Goal: Task Accomplishment & Management: Use online tool/utility

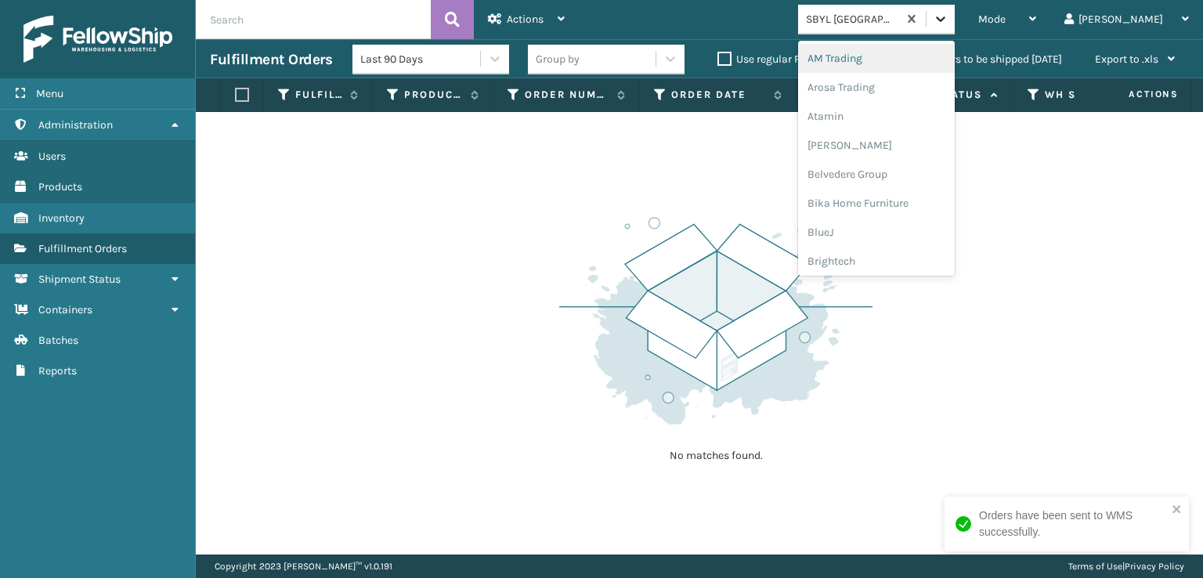
click at [948, 16] on icon at bounding box center [941, 19] width 16 height 16
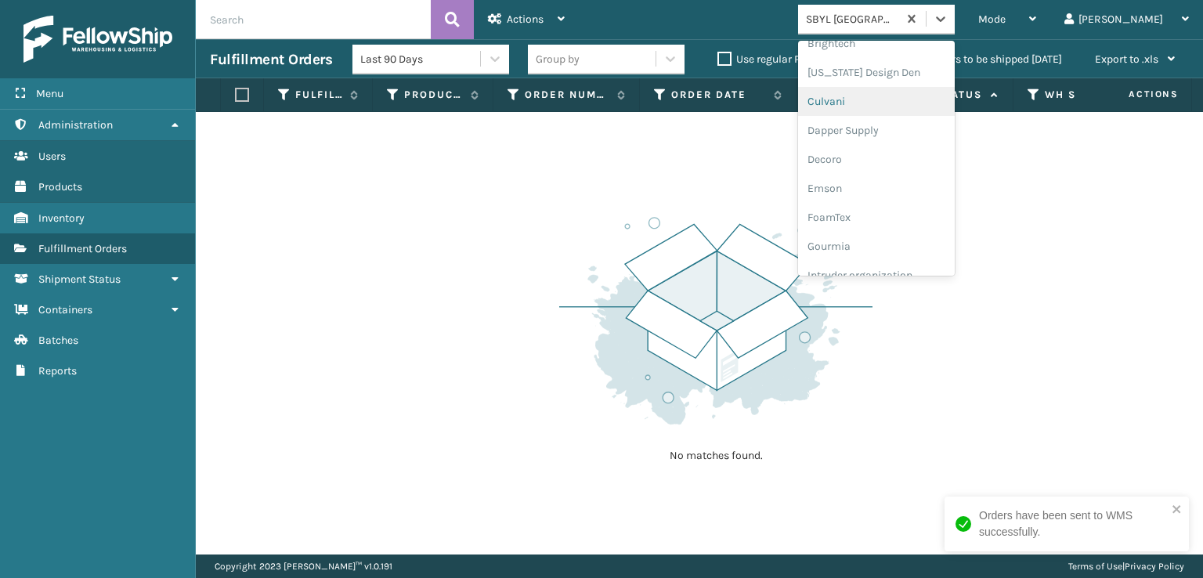
scroll to position [313, 0]
click at [909, 124] on div "FoamTex" at bounding box center [876, 121] width 157 height 29
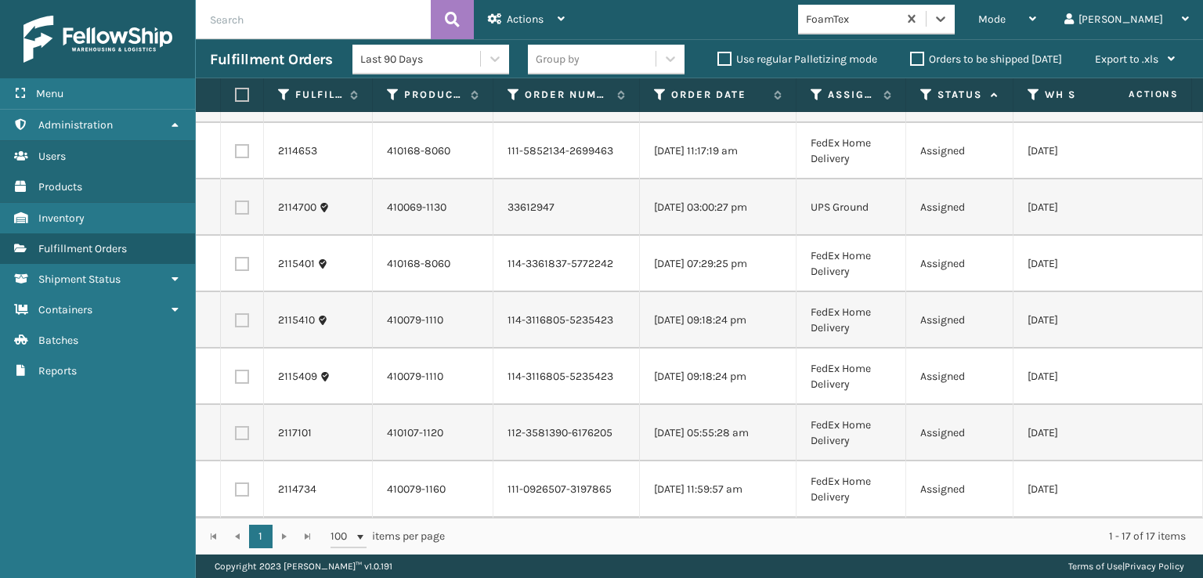
scroll to position [564, 0]
click at [240, 98] on label at bounding box center [239, 95] width 9 height 14
click at [236, 98] on input "checkbox" at bounding box center [235, 95] width 1 height 10
checkbox input "true"
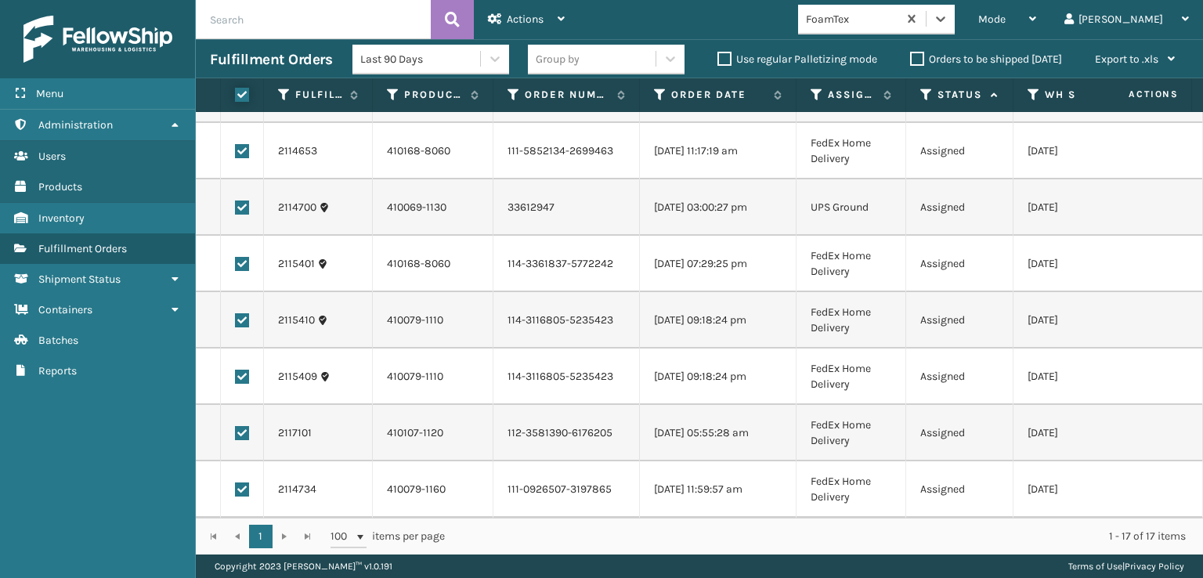
checkbox input "true"
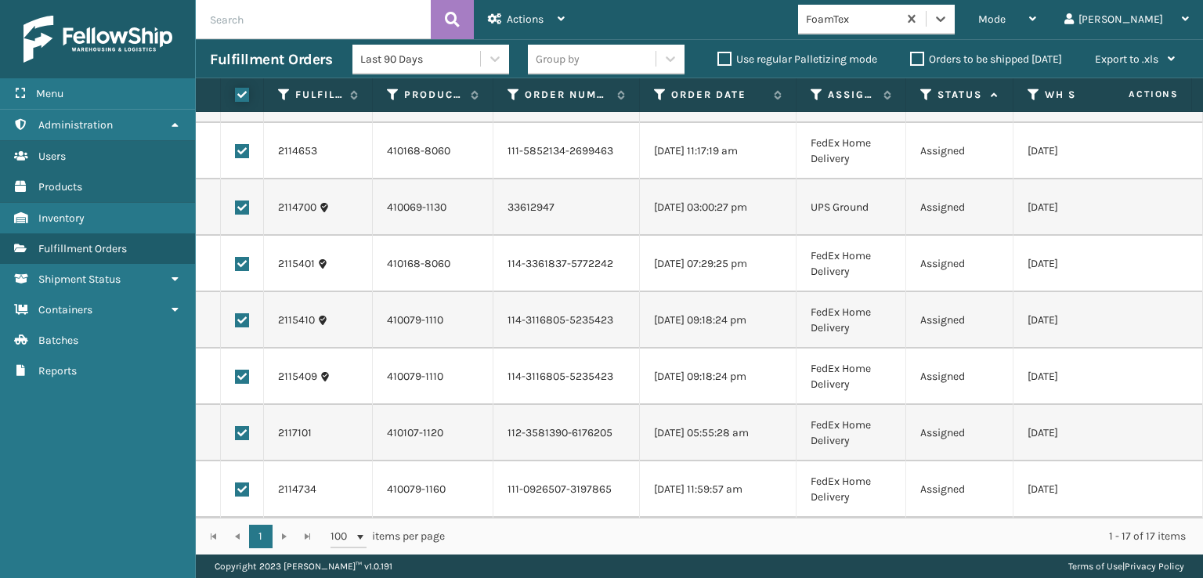
checkbox input "true"
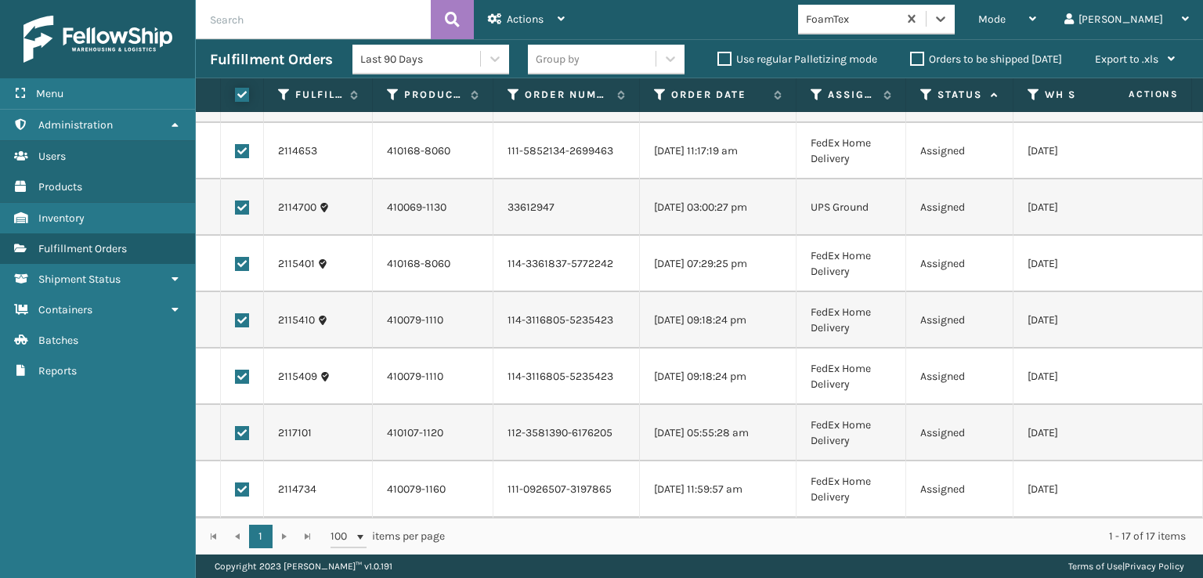
checkbox input "true"
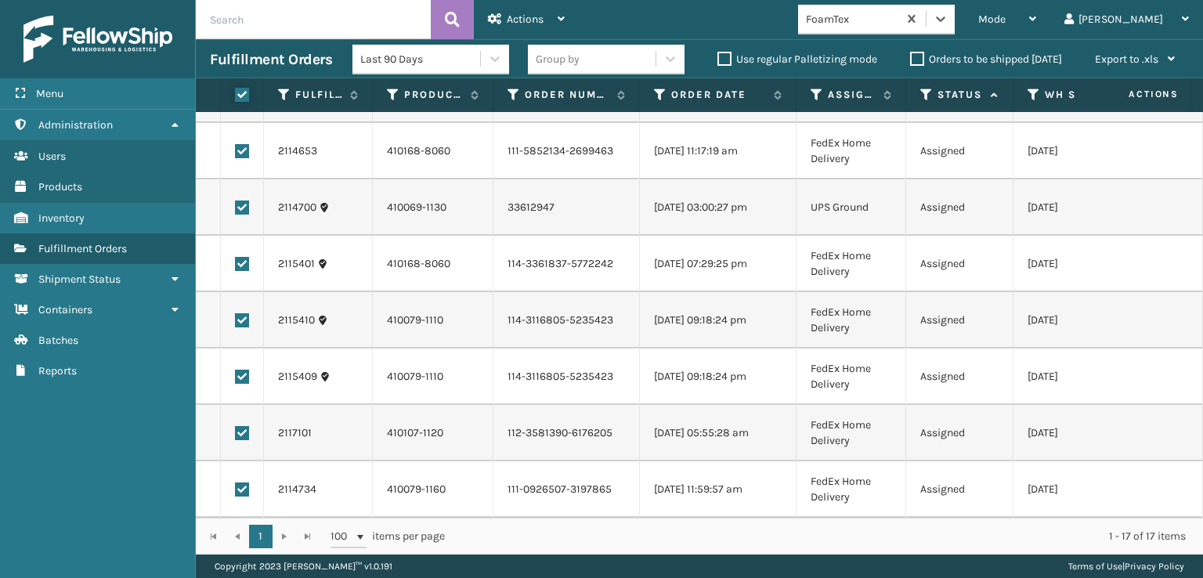
checkbox input "true"
click at [240, 200] on label at bounding box center [242, 207] width 14 height 14
click at [236, 200] on input "checkbox" at bounding box center [235, 205] width 1 height 10
checkbox input "false"
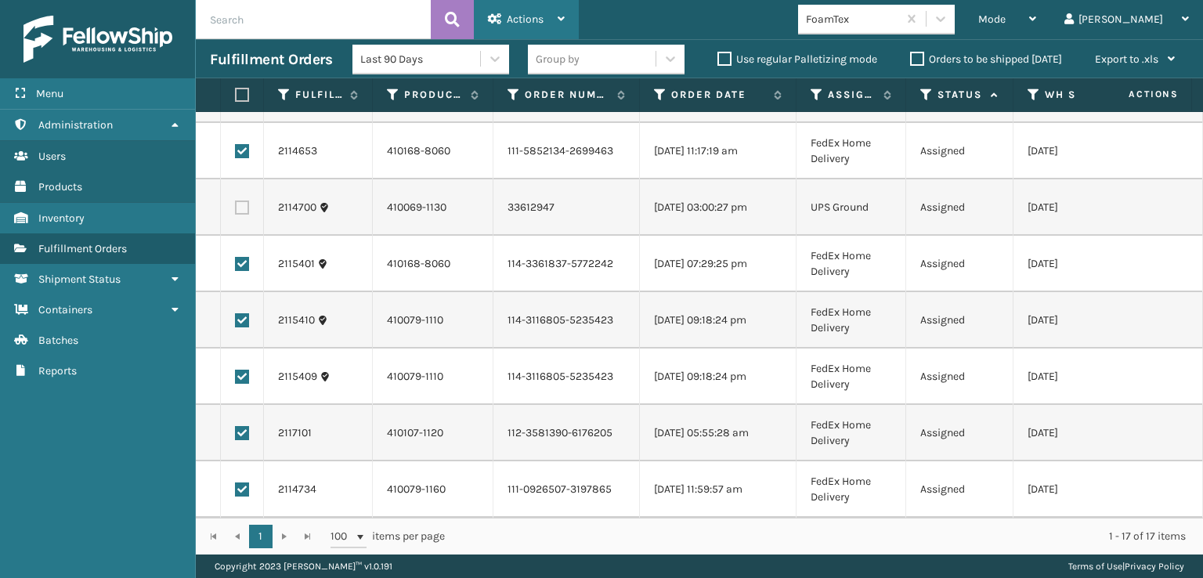
click at [511, 9] on div "Actions" at bounding box center [526, 19] width 77 height 39
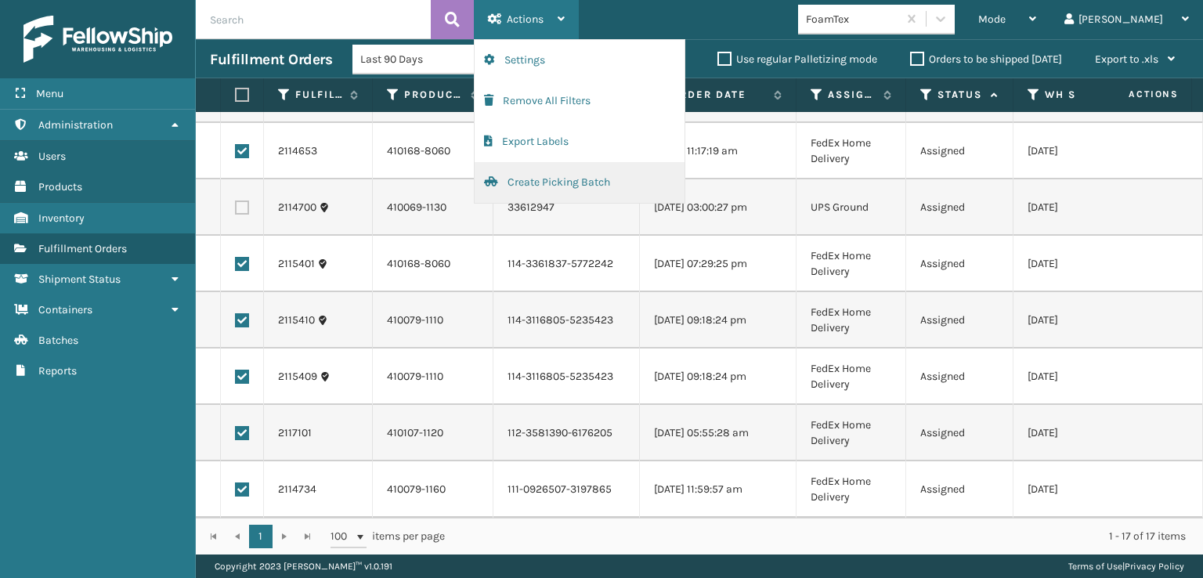
click at [556, 179] on button "Create Picking Batch" at bounding box center [580, 182] width 210 height 41
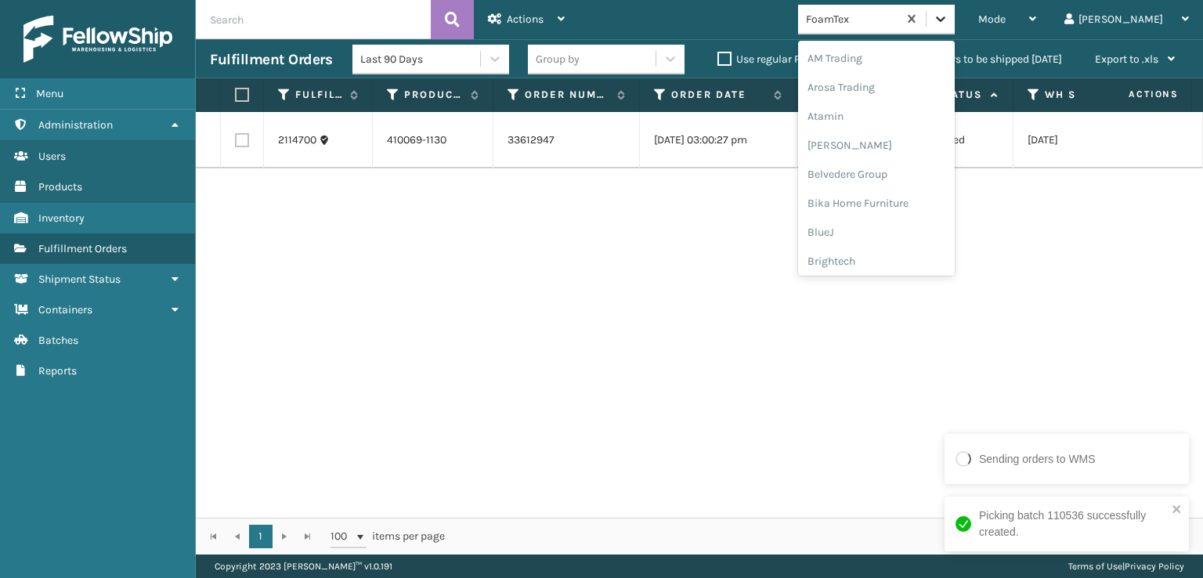
click at [948, 16] on icon at bounding box center [941, 19] width 16 height 16
click at [930, 212] on div "[PERSON_NAME] Brands" at bounding box center [876, 209] width 157 height 29
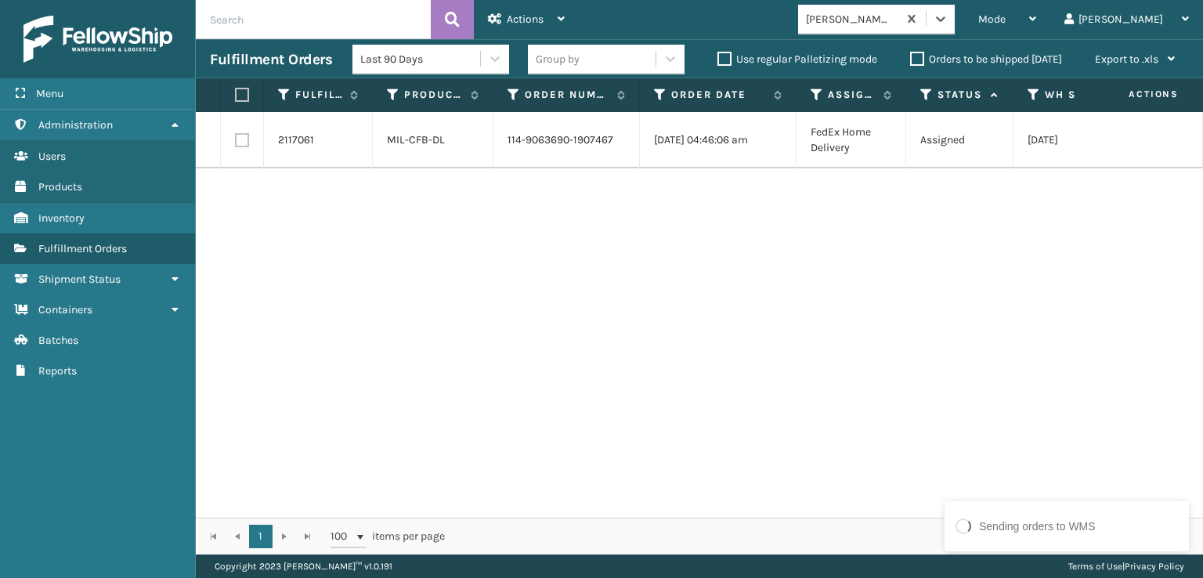
click at [246, 139] on label at bounding box center [242, 140] width 14 height 14
click at [236, 139] on input "checkbox" at bounding box center [235, 138] width 1 height 10
checkbox input "true"
click at [501, 30] on div "Actions" at bounding box center [526, 19] width 77 height 39
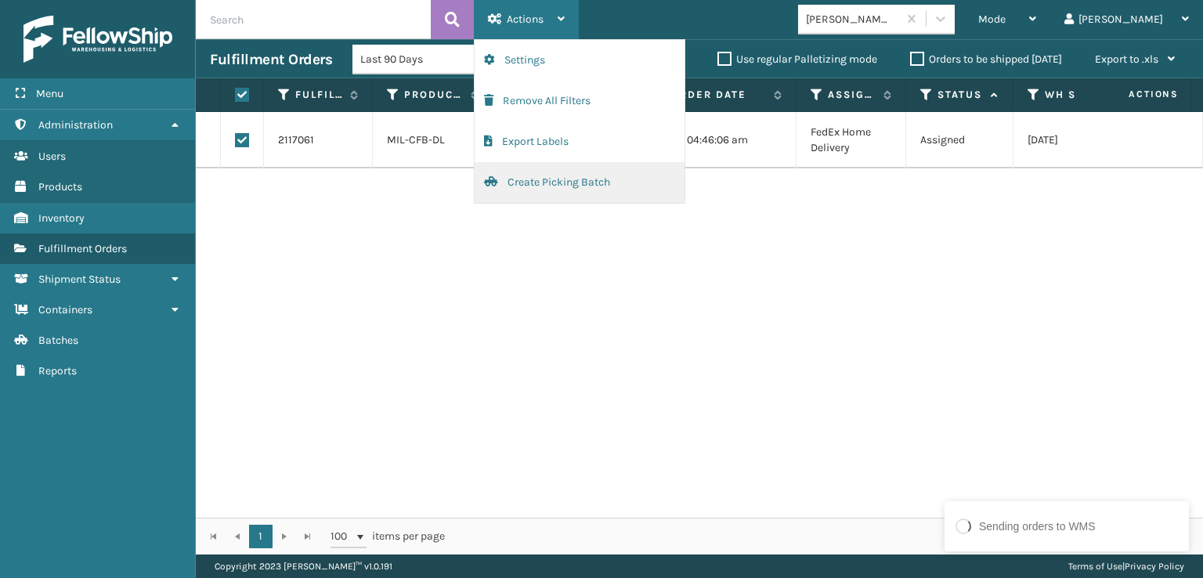
click at [552, 175] on button "Create Picking Batch" at bounding box center [580, 182] width 210 height 41
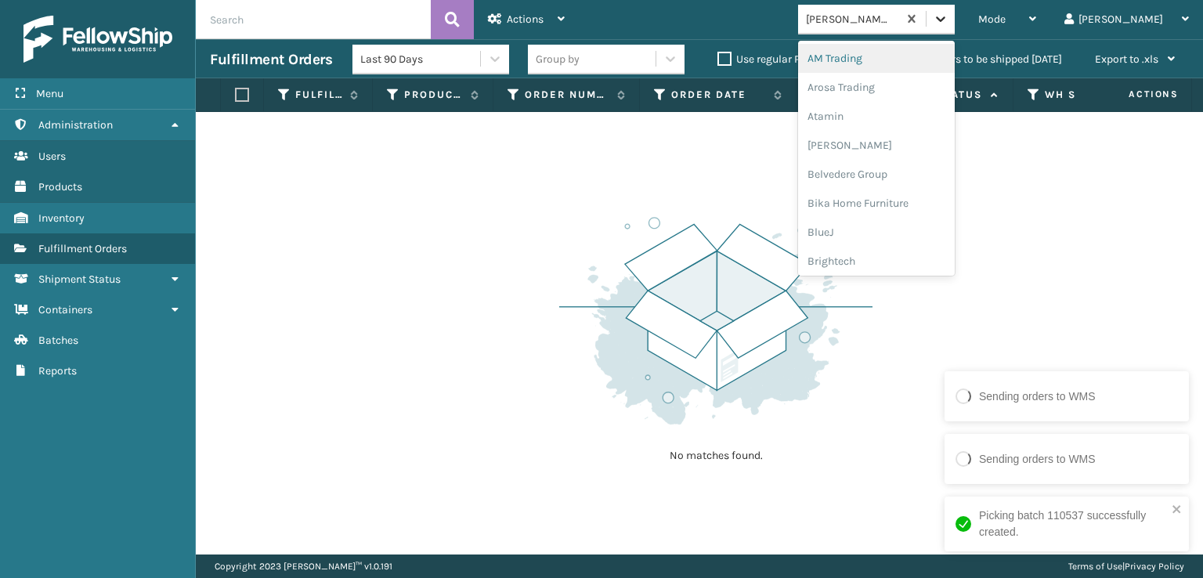
click at [945, 18] on icon at bounding box center [940, 18] width 9 height 5
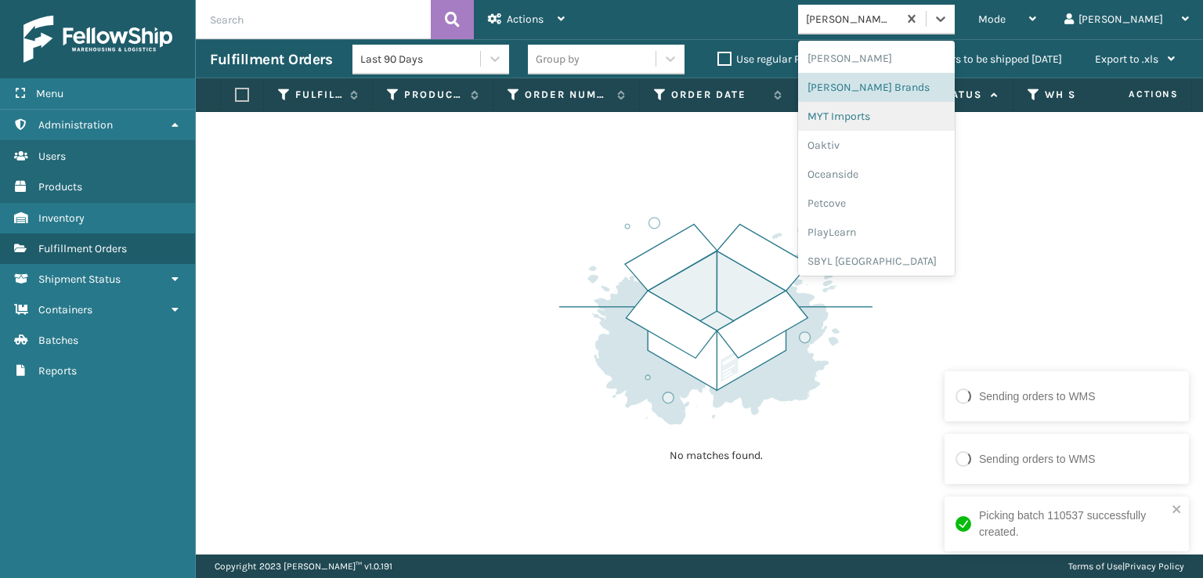
scroll to position [730, 0]
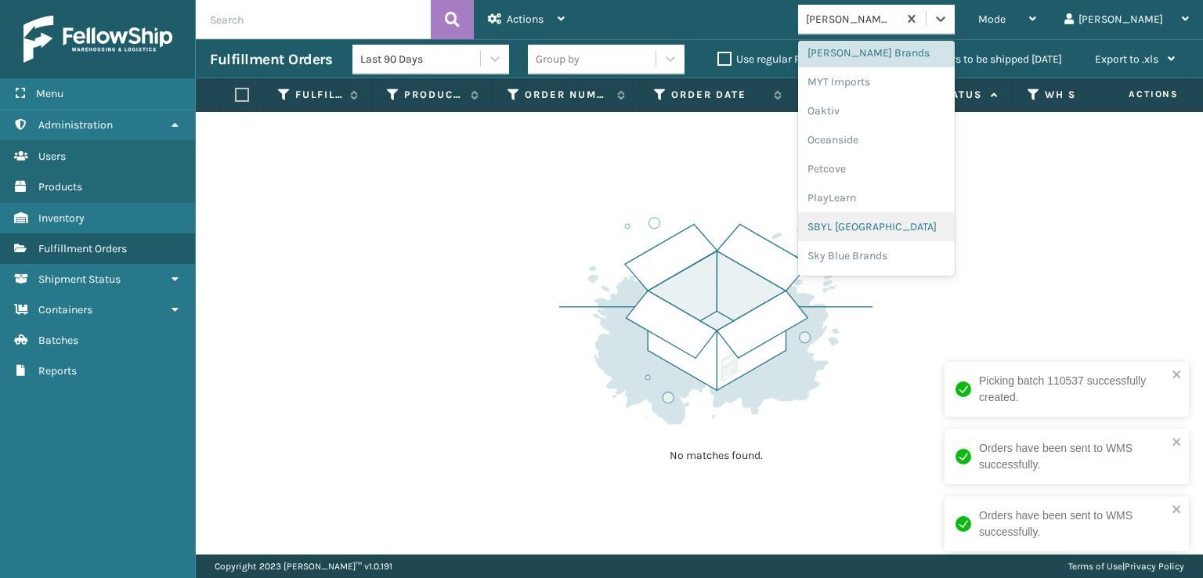
click at [927, 229] on div "SBYL [GEOGRAPHIC_DATA]" at bounding box center [876, 226] width 157 height 29
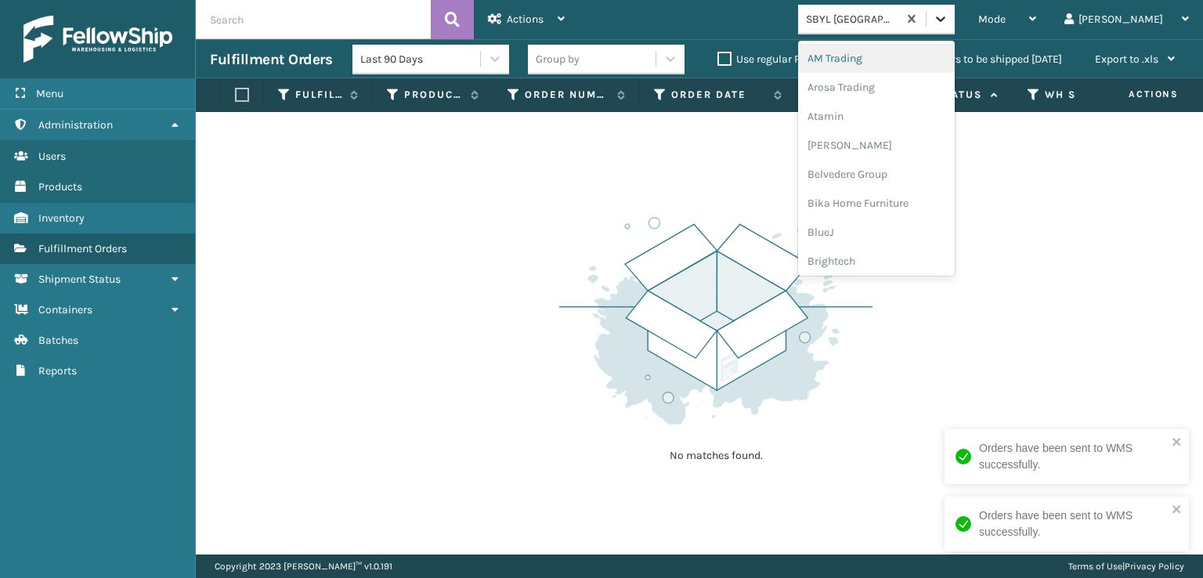
drag, startPoint x: 1009, startPoint y: 20, endPoint x: 982, endPoint y: 57, distance: 46.1
click at [948, 22] on icon at bounding box center [941, 19] width 16 height 16
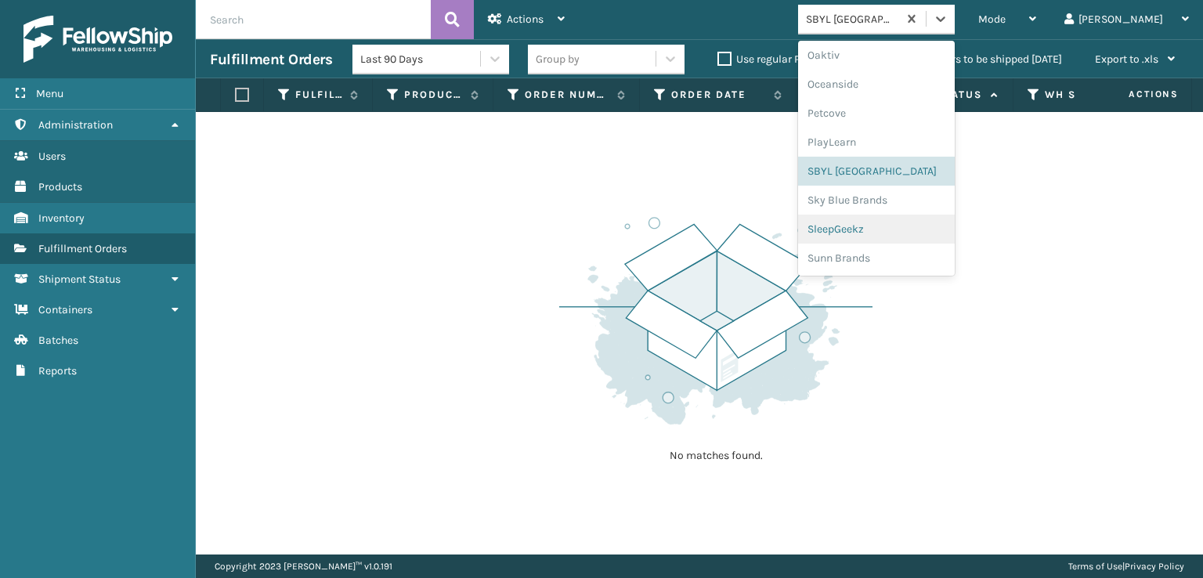
click at [922, 229] on div "SleepGeekz" at bounding box center [876, 229] width 157 height 29
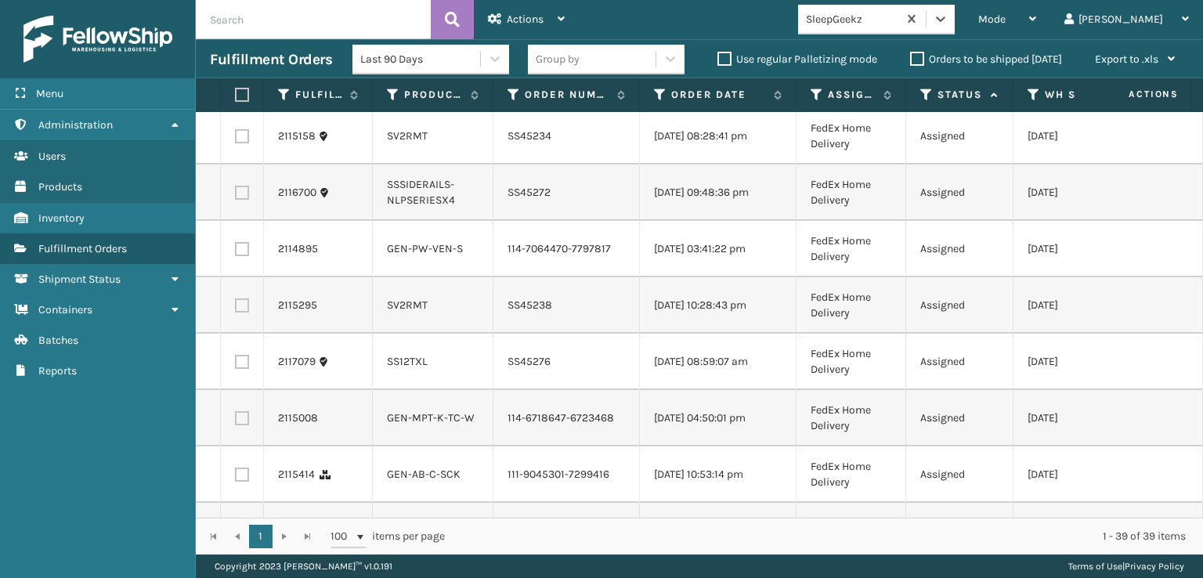
scroll to position [1723, 0]
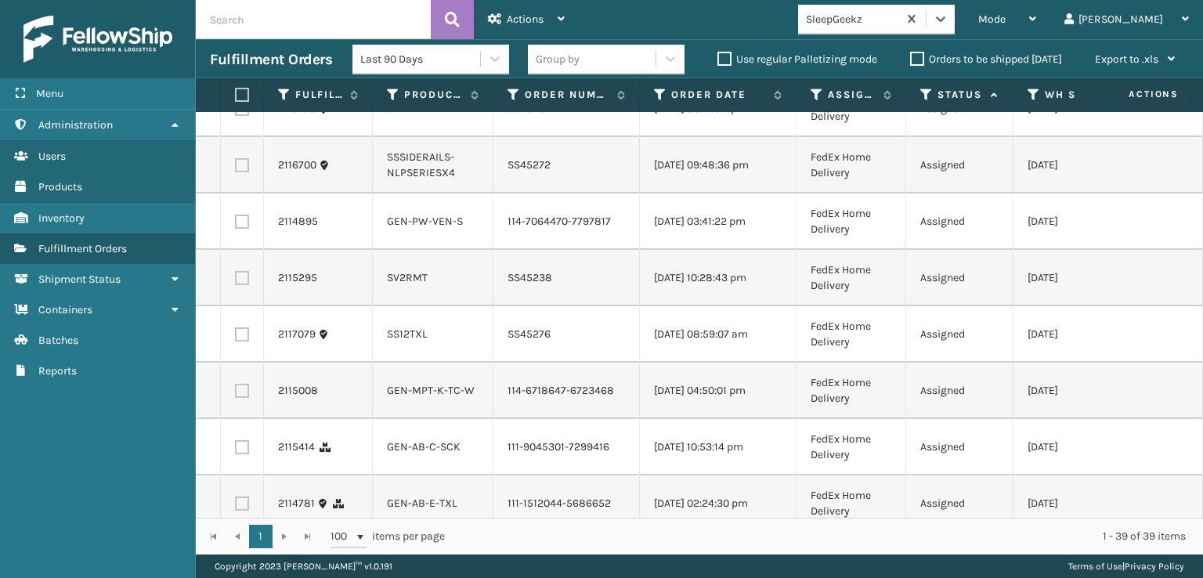
click at [241, 341] on label at bounding box center [242, 334] width 14 height 14
click at [236, 337] on input "checkbox" at bounding box center [235, 332] width 1 height 10
checkbox input "true"
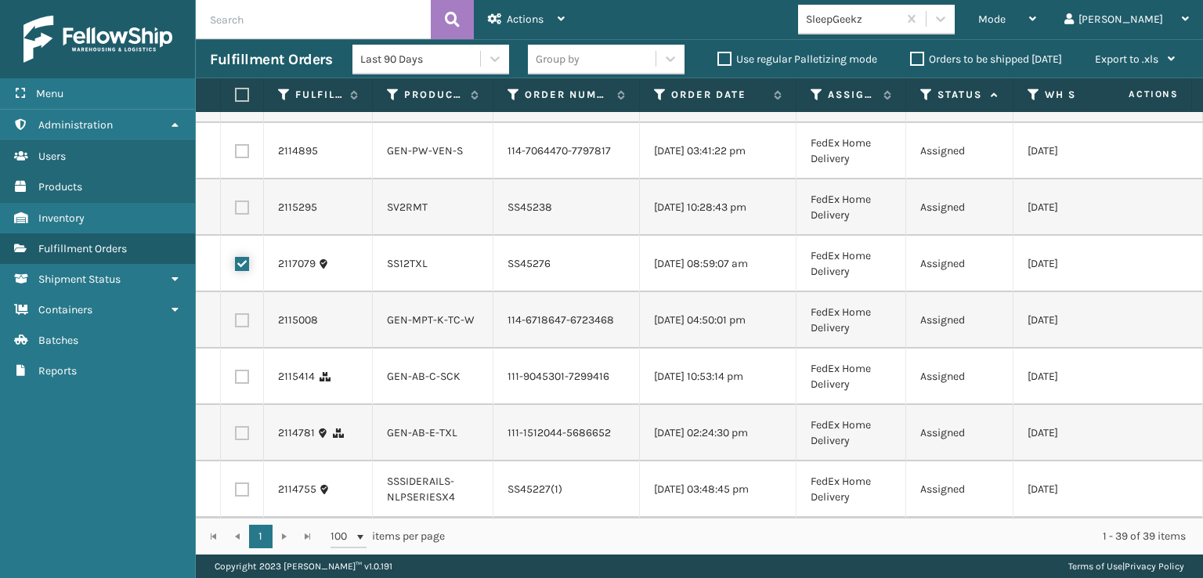
scroll to position [1898, 0]
click at [236, 370] on label at bounding box center [242, 377] width 14 height 14
click at [236, 370] on input "checkbox" at bounding box center [235, 375] width 1 height 10
checkbox input "true"
click at [246, 426] on label at bounding box center [242, 433] width 14 height 14
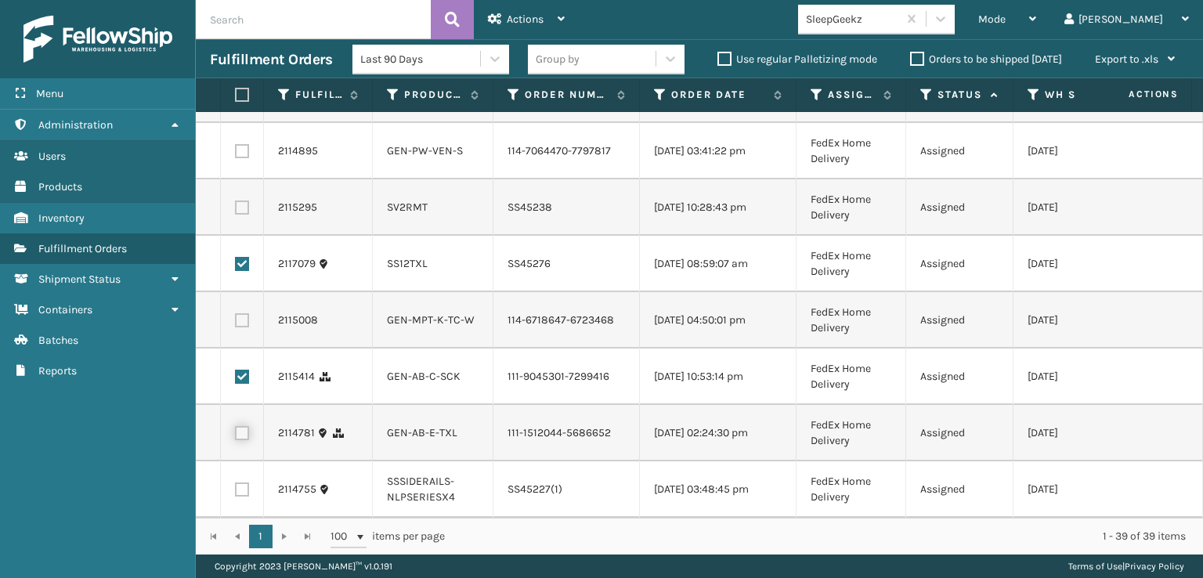
click at [236, 426] on input "checkbox" at bounding box center [235, 431] width 1 height 10
checkbox input "true"
click at [525, 17] on span "Actions" at bounding box center [525, 19] width 37 height 13
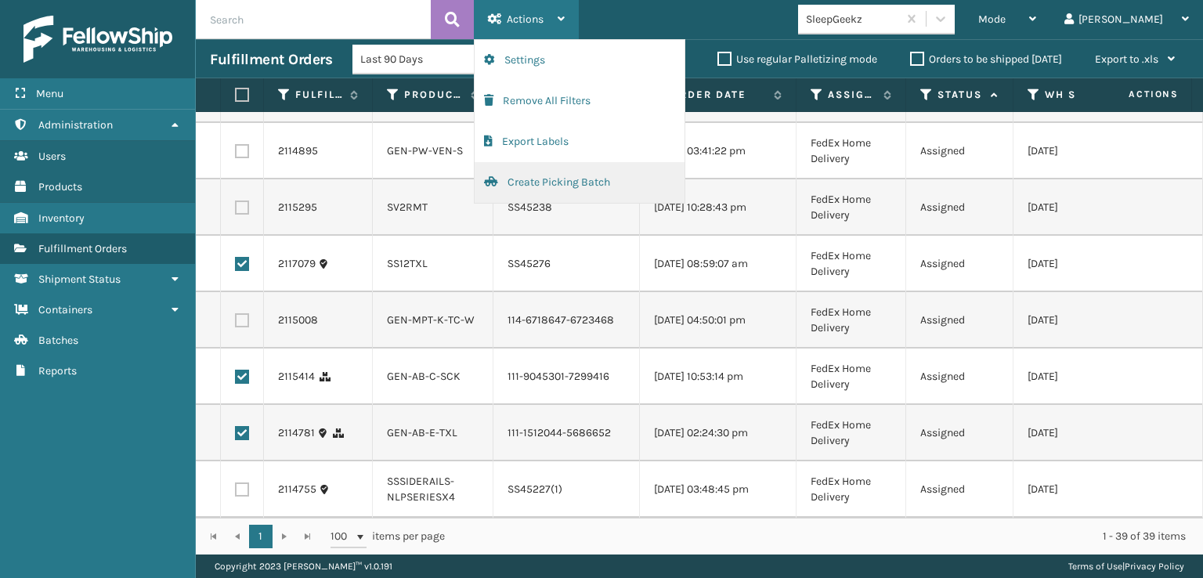
click at [539, 178] on button "Create Picking Batch" at bounding box center [580, 182] width 210 height 41
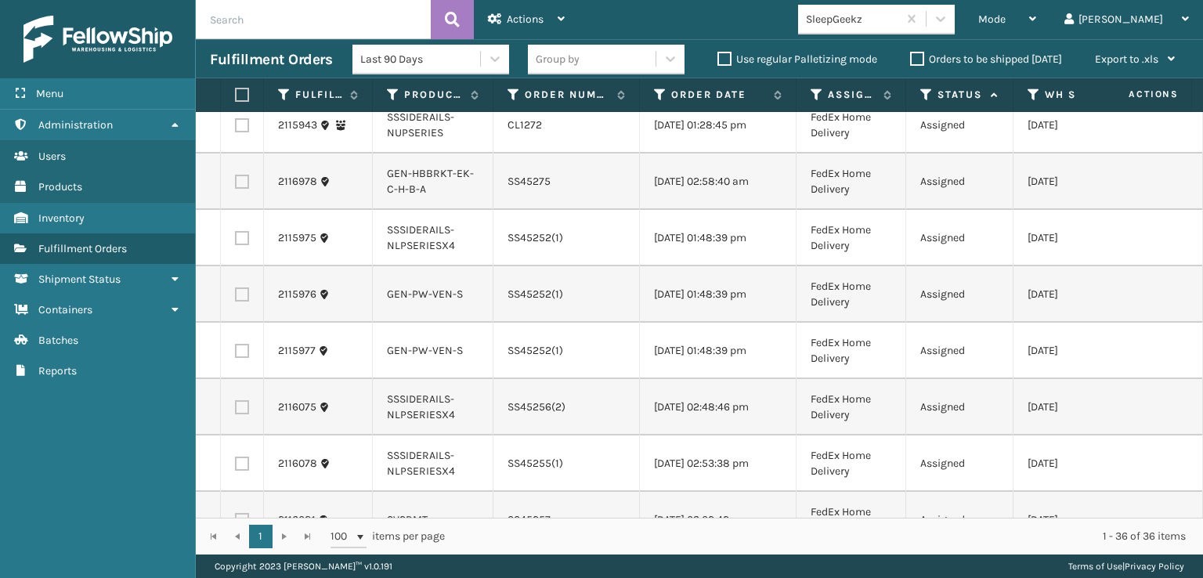
scroll to position [0, 0]
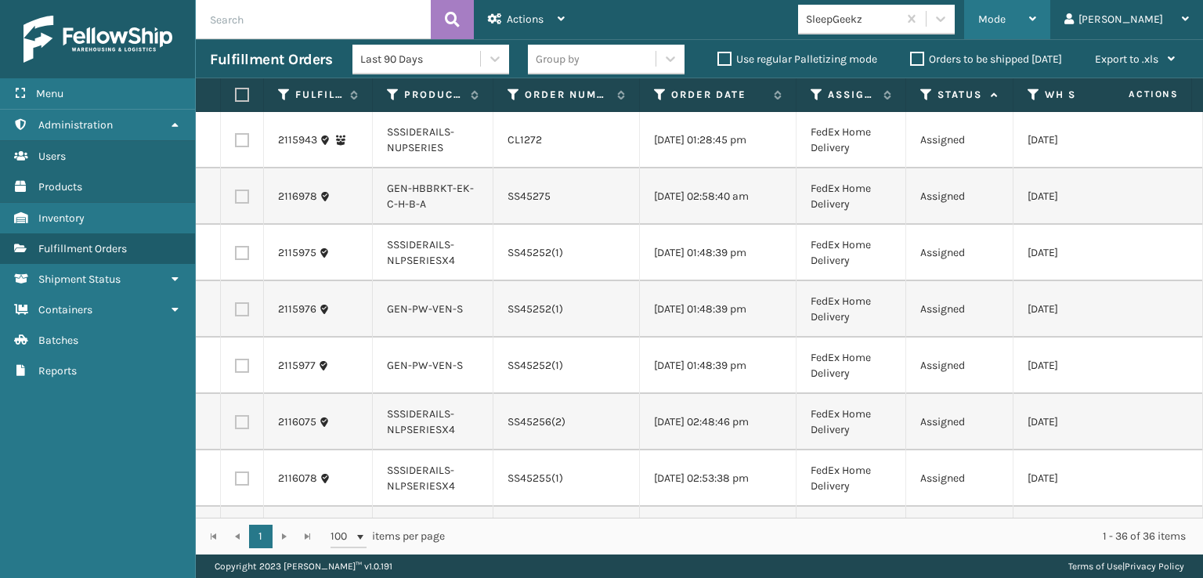
click at [1037, 26] on div "Mode Regular Mode Picking Mode Labeling Mode Exit Scan Mode" at bounding box center [1007, 19] width 86 height 39
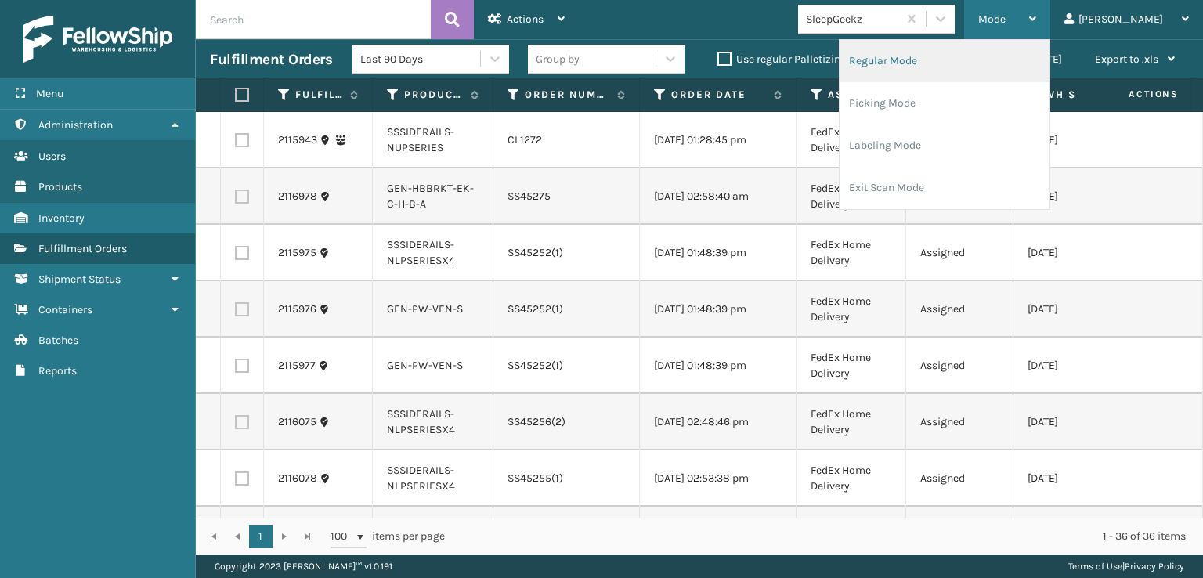
click at [925, 57] on li "Regular Mode" at bounding box center [944, 61] width 210 height 42
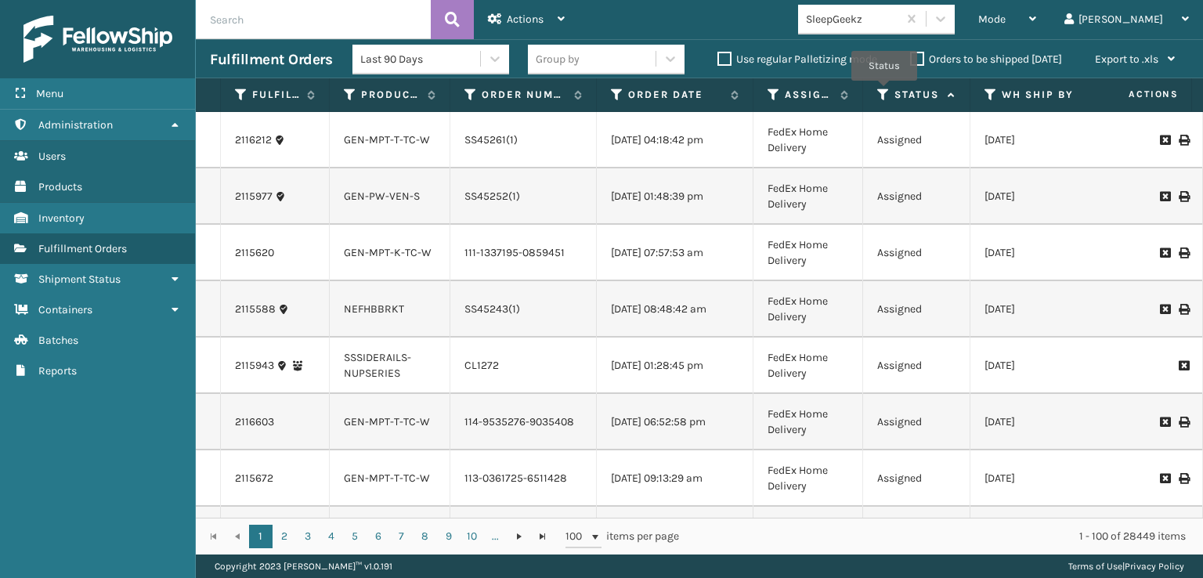
click at [884, 92] on icon at bounding box center [883, 95] width 13 height 14
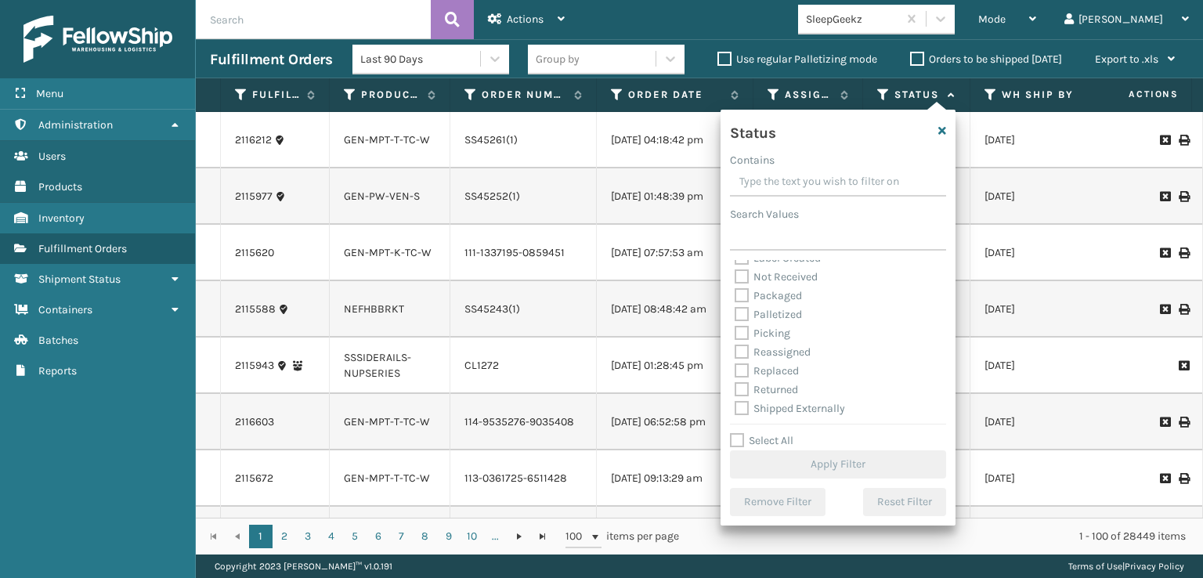
scroll to position [88, 0]
click at [747, 330] on label "Picking" at bounding box center [762, 331] width 56 height 13
click at [735, 330] on input "Picking" at bounding box center [734, 328] width 1 height 10
checkbox input "true"
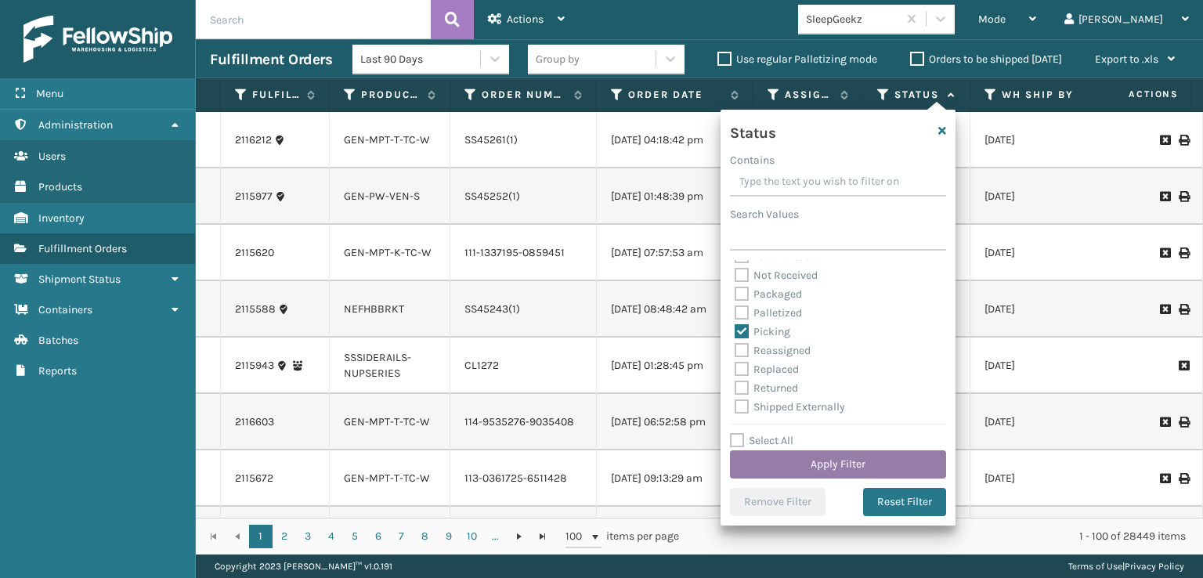
click at [817, 460] on button "Apply Filter" at bounding box center [838, 464] width 216 height 28
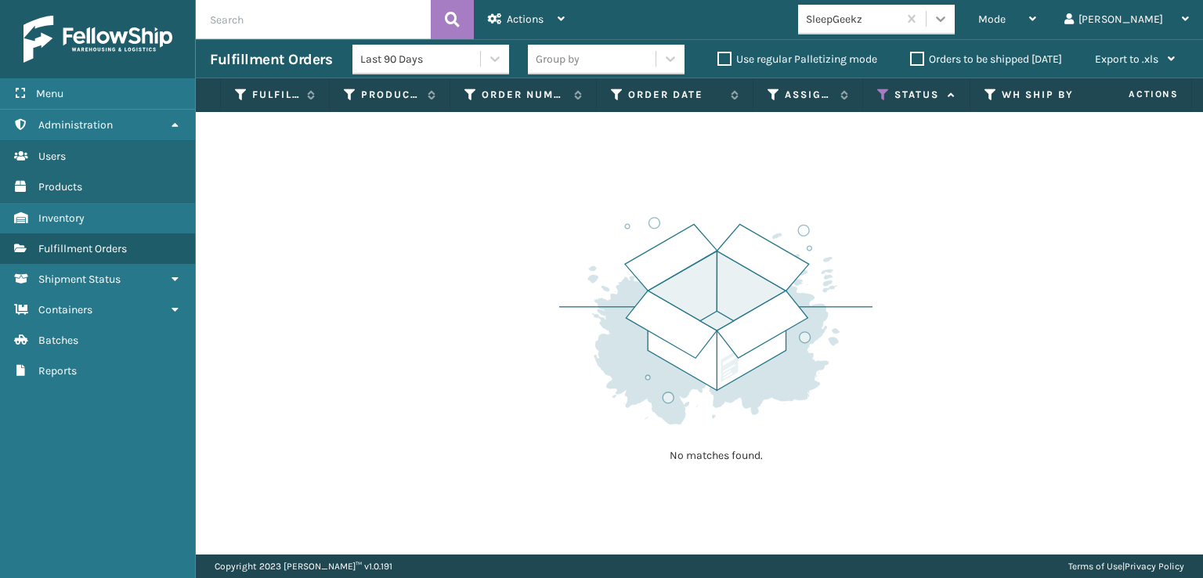
click at [945, 20] on icon at bounding box center [940, 18] width 9 height 5
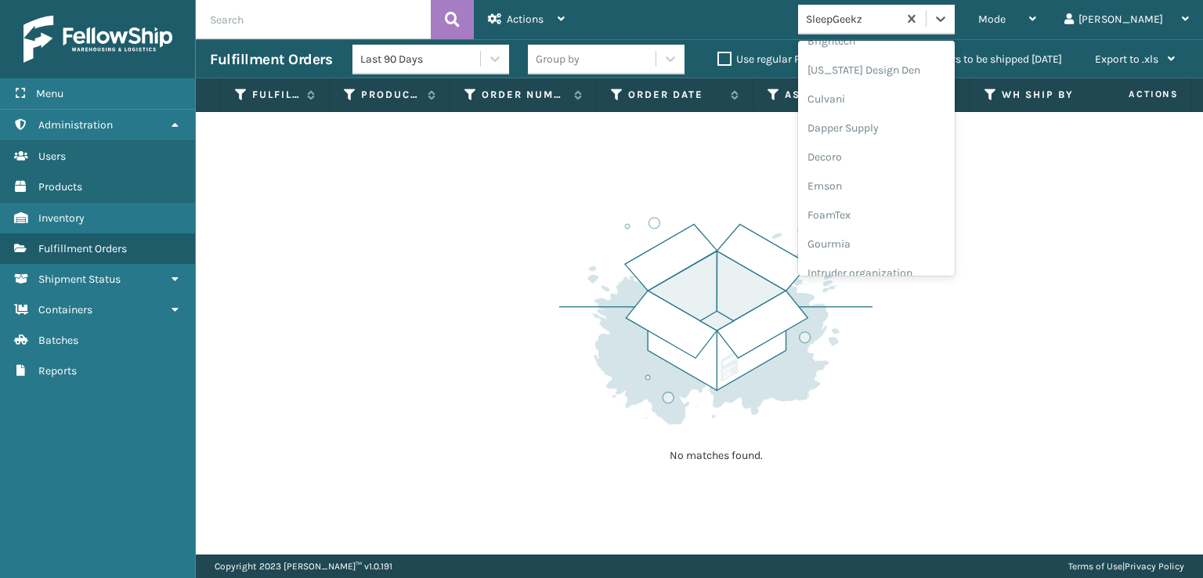
scroll to position [235, 0]
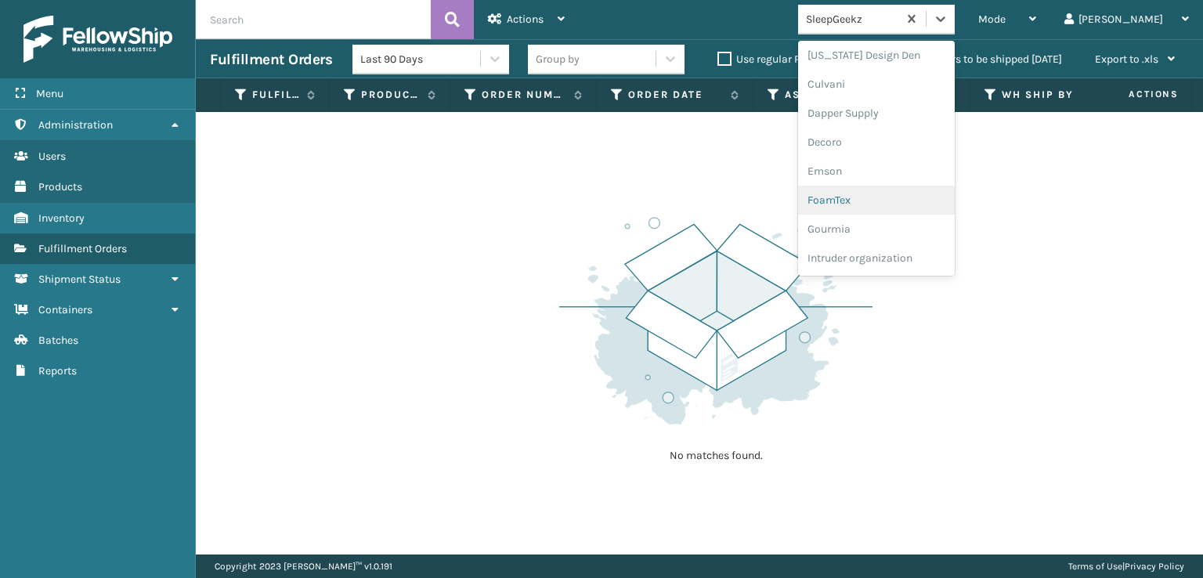
click at [903, 191] on div "FoamTex" at bounding box center [876, 200] width 157 height 29
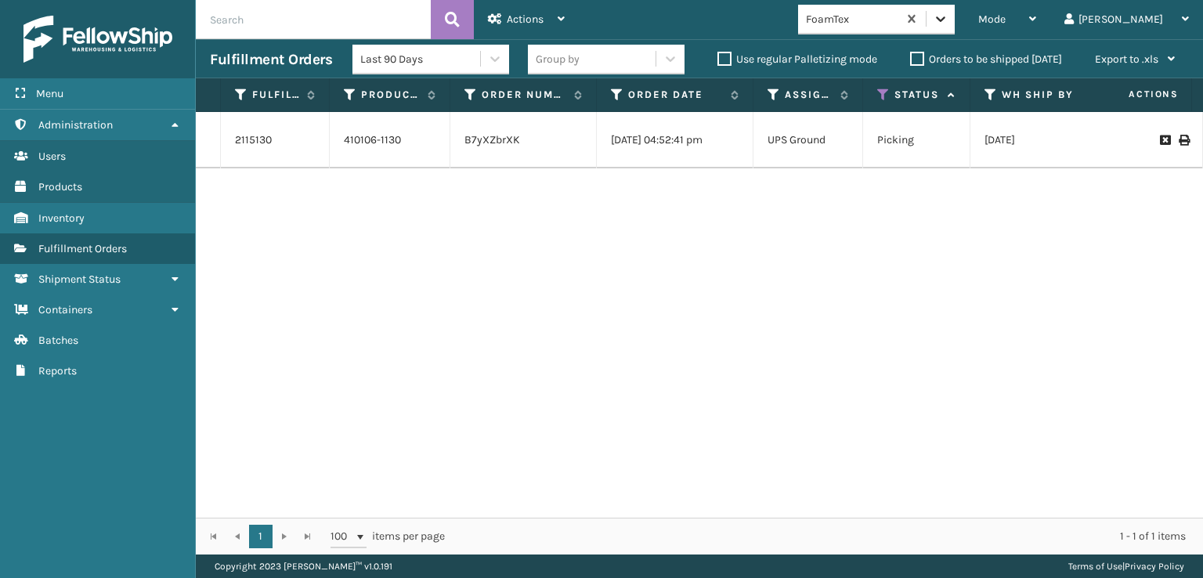
click at [945, 20] on icon at bounding box center [940, 18] width 9 height 5
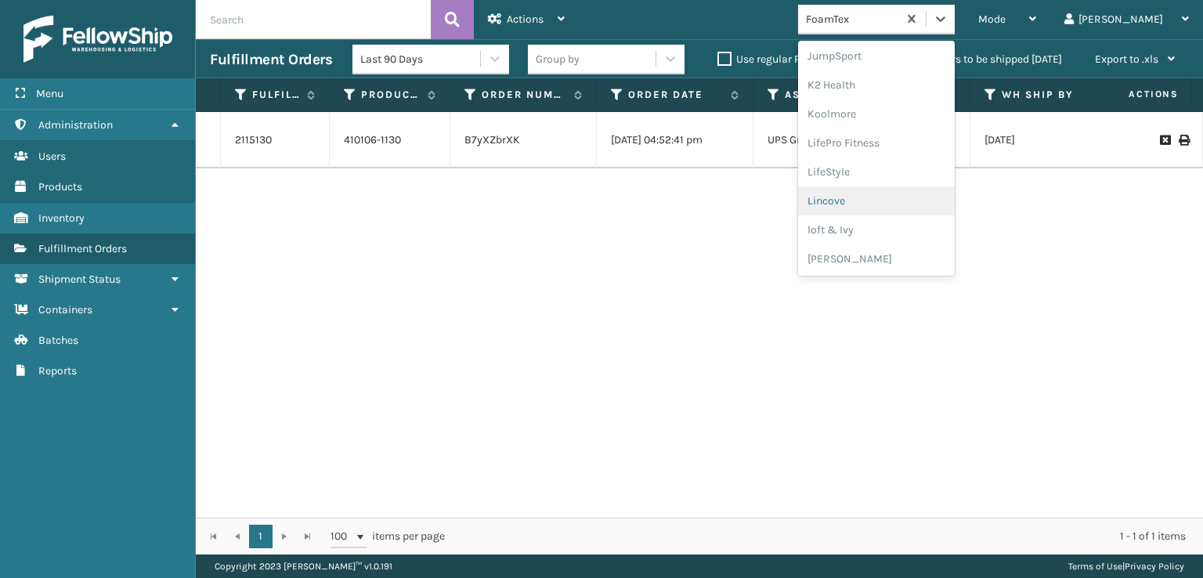
scroll to position [651, 0]
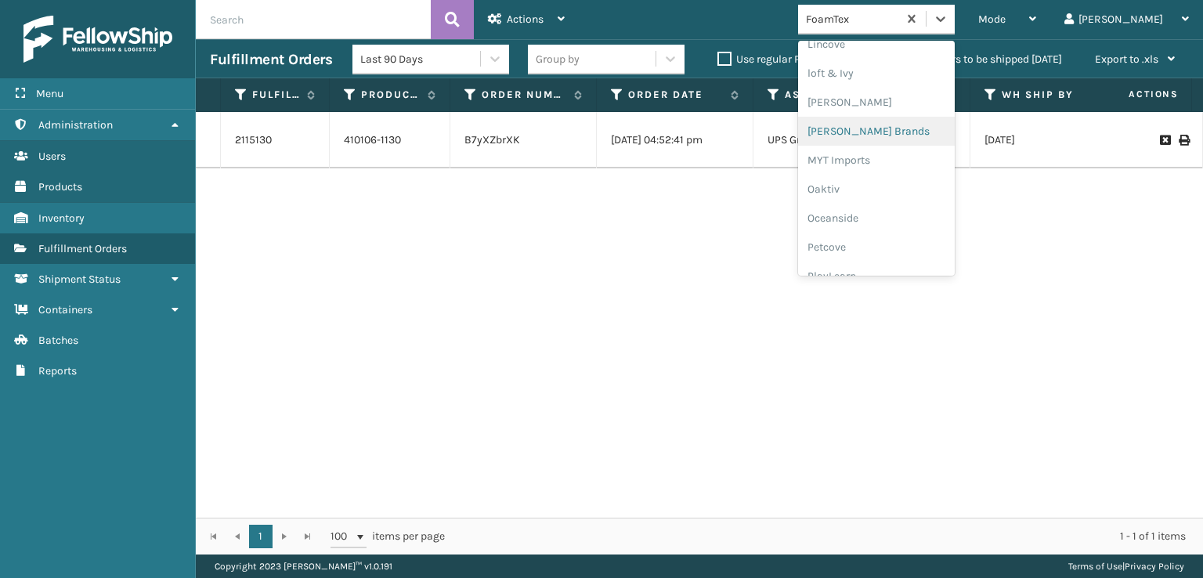
click at [916, 128] on div "[PERSON_NAME] Brands" at bounding box center [876, 131] width 157 height 29
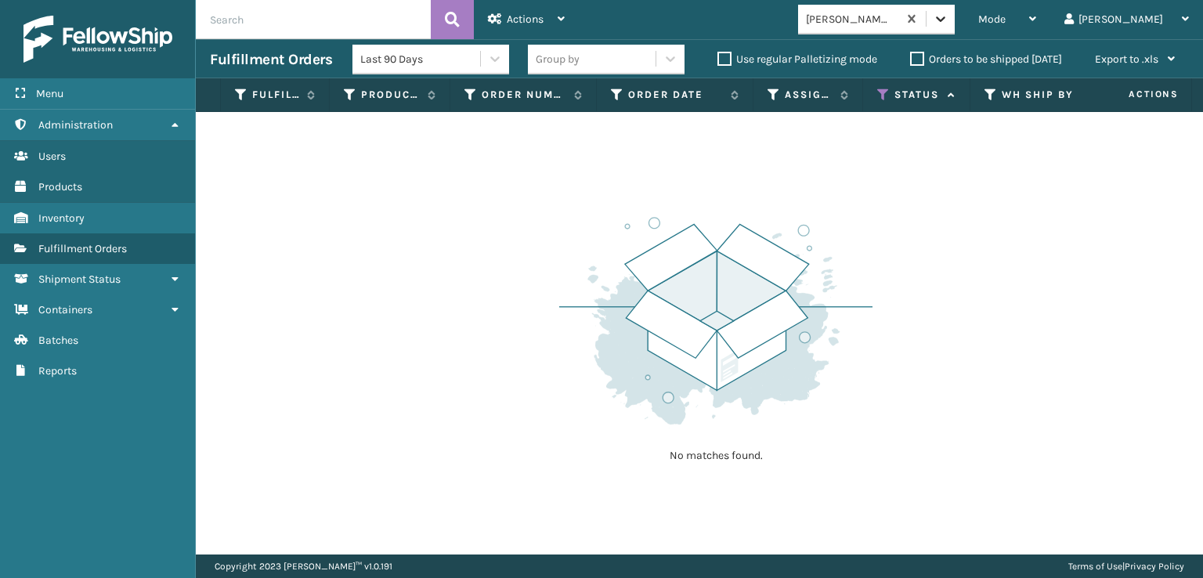
click at [948, 23] on icon at bounding box center [941, 19] width 16 height 16
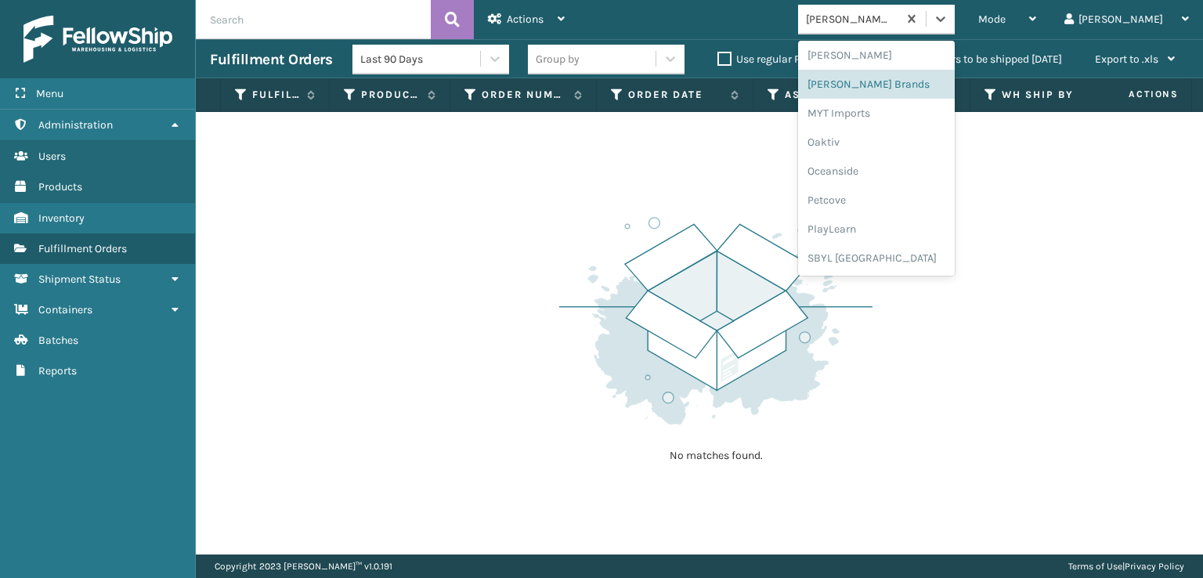
scroll to position [785, 0]
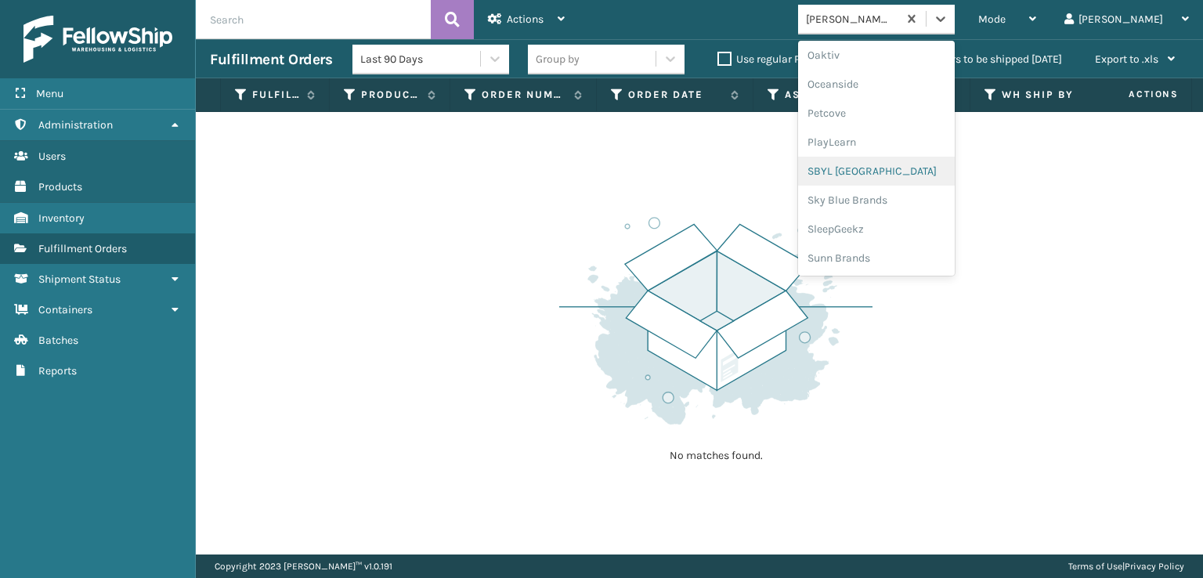
click at [907, 174] on div "SBYL [GEOGRAPHIC_DATA]" at bounding box center [876, 171] width 157 height 29
click at [948, 13] on icon at bounding box center [941, 19] width 16 height 16
click at [870, 195] on div "FoamTex" at bounding box center [876, 200] width 157 height 29
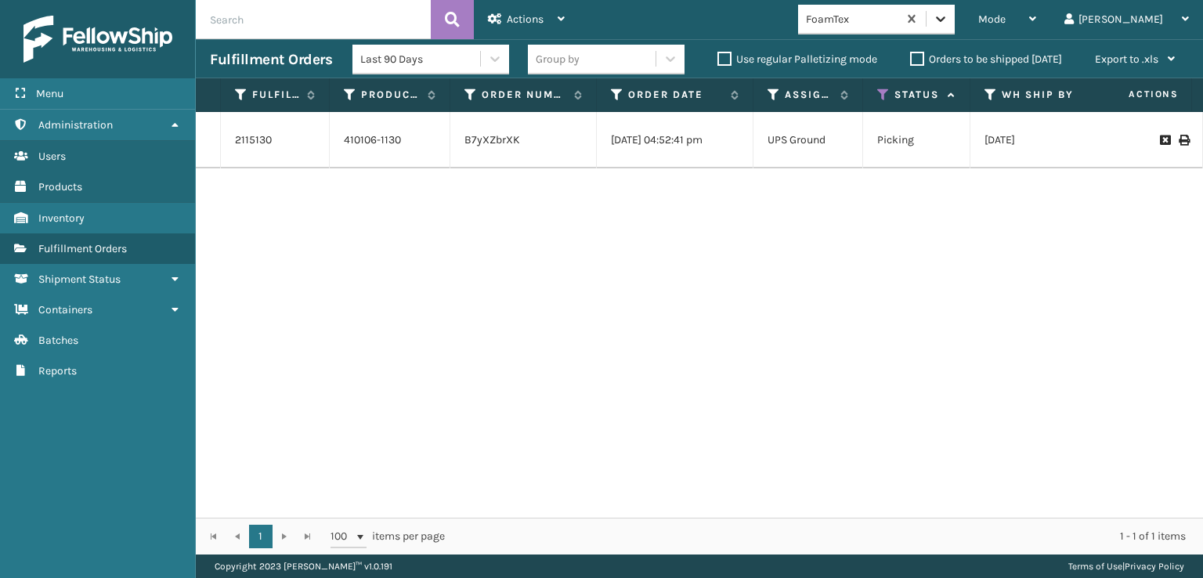
click at [948, 21] on icon at bounding box center [941, 19] width 16 height 16
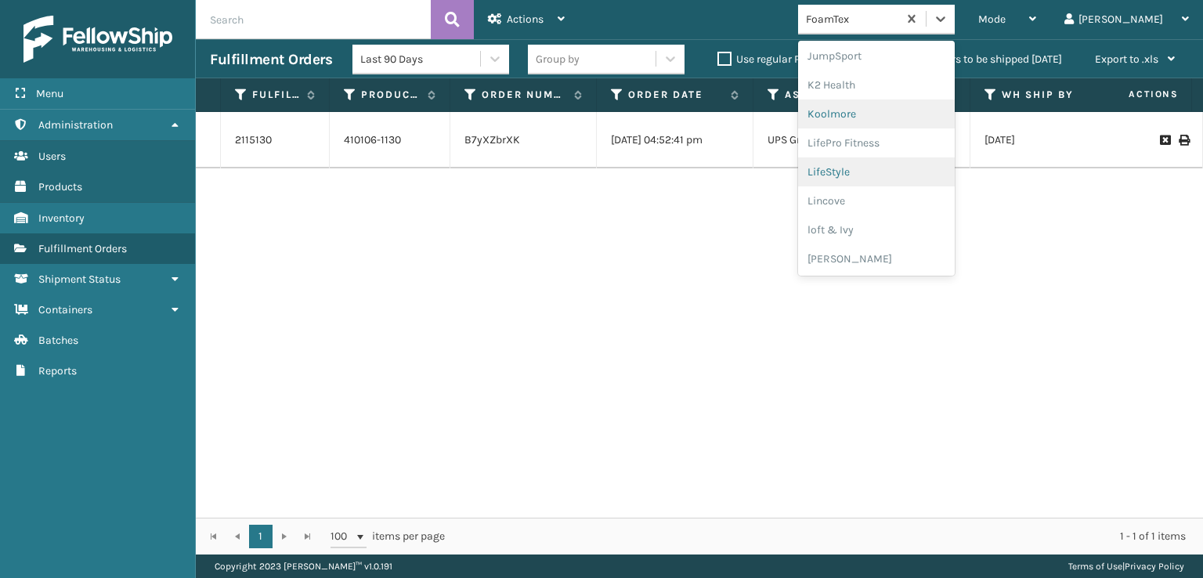
scroll to position [573, 0]
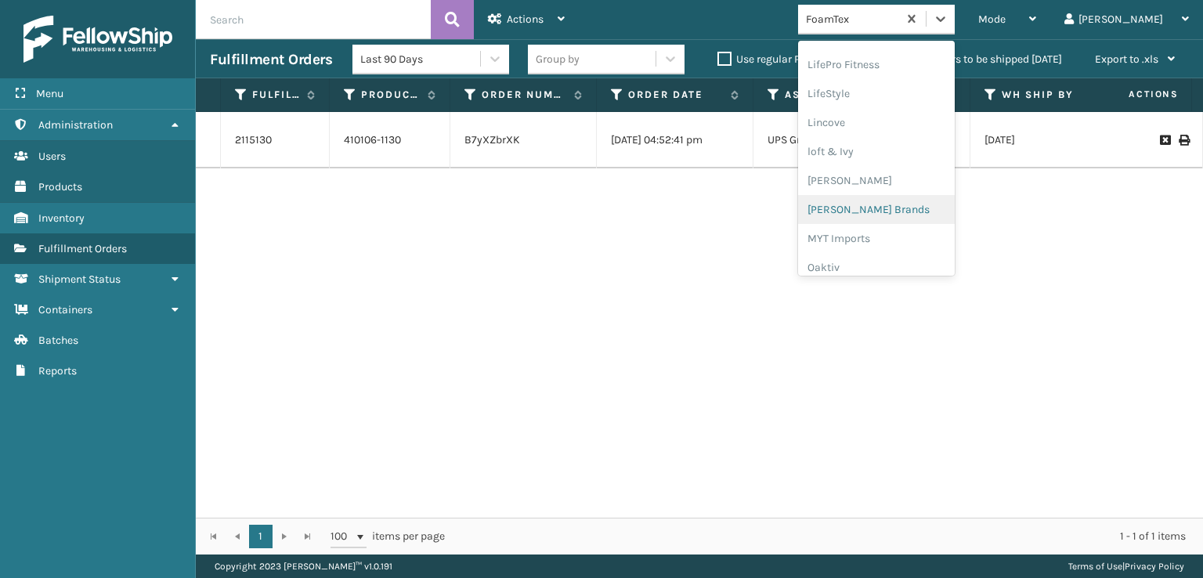
click at [916, 214] on div "[PERSON_NAME] Brands" at bounding box center [876, 209] width 157 height 29
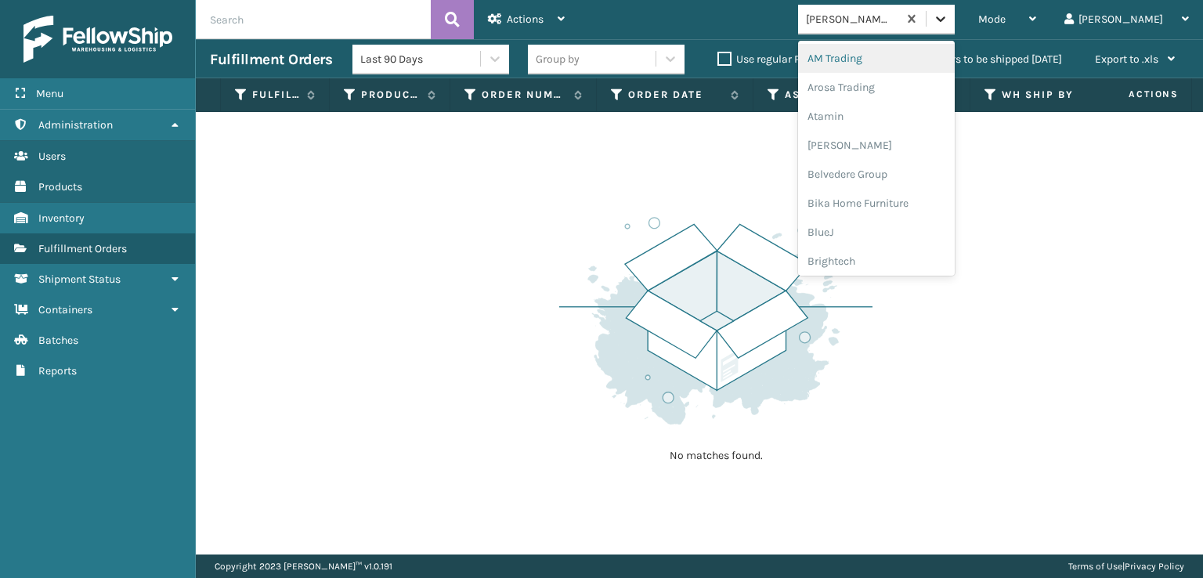
click at [948, 20] on icon at bounding box center [941, 19] width 16 height 16
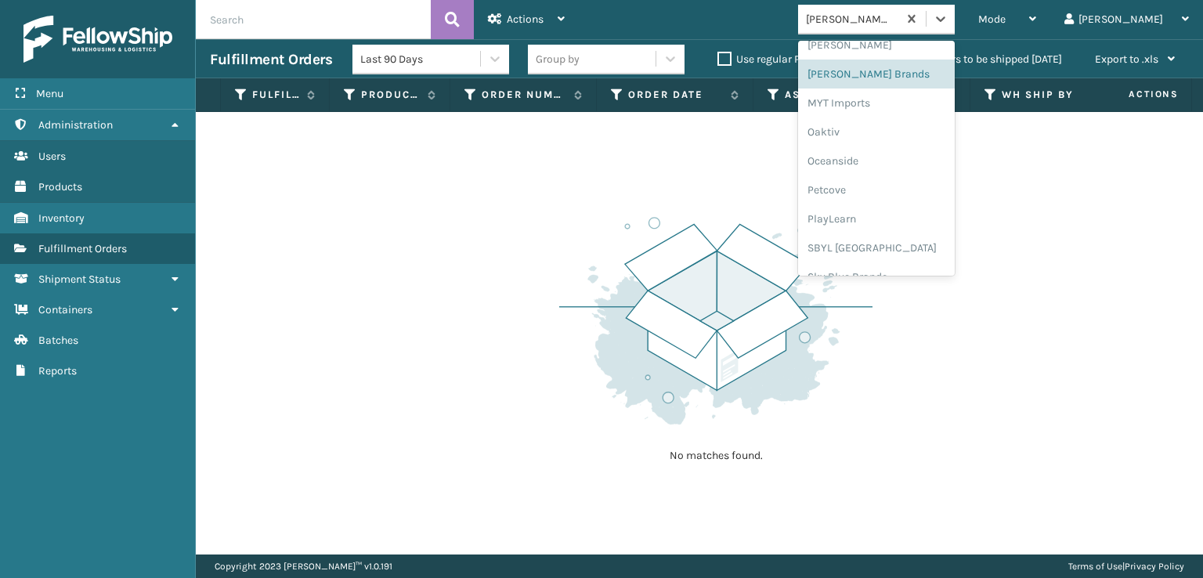
scroll to position [730, 0]
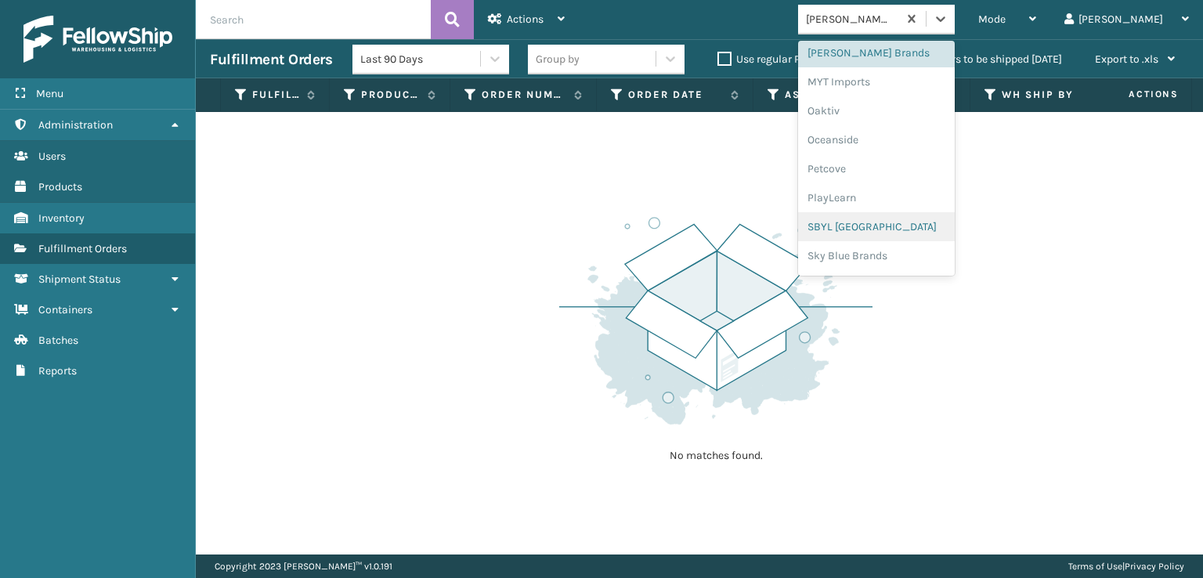
click at [911, 222] on div "SBYL [GEOGRAPHIC_DATA]" at bounding box center [876, 226] width 157 height 29
click at [948, 22] on icon at bounding box center [941, 19] width 16 height 16
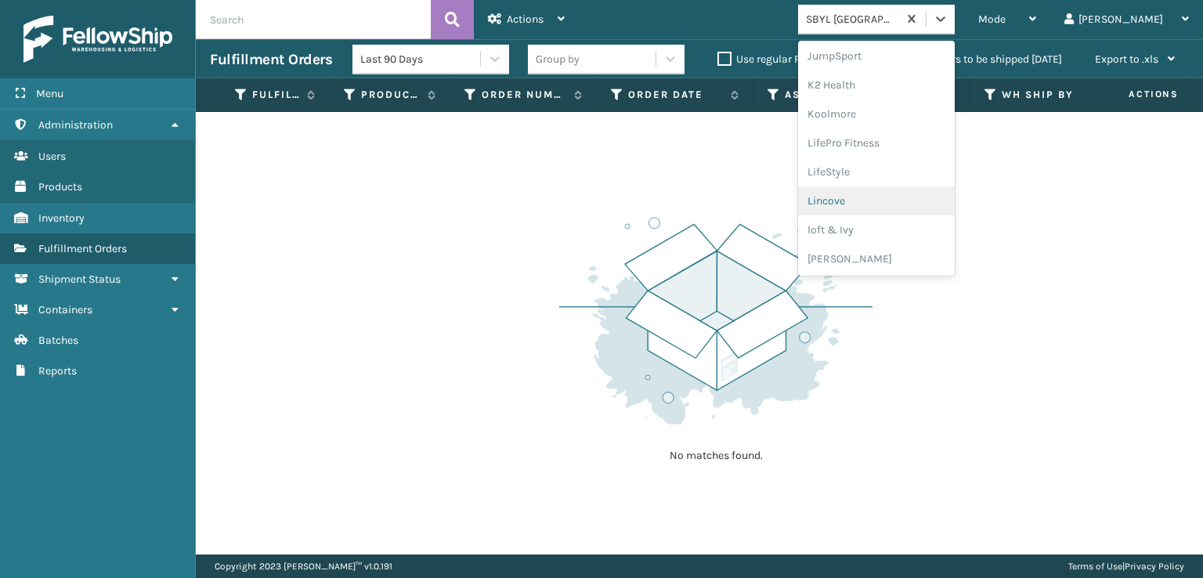
scroll to position [785, 0]
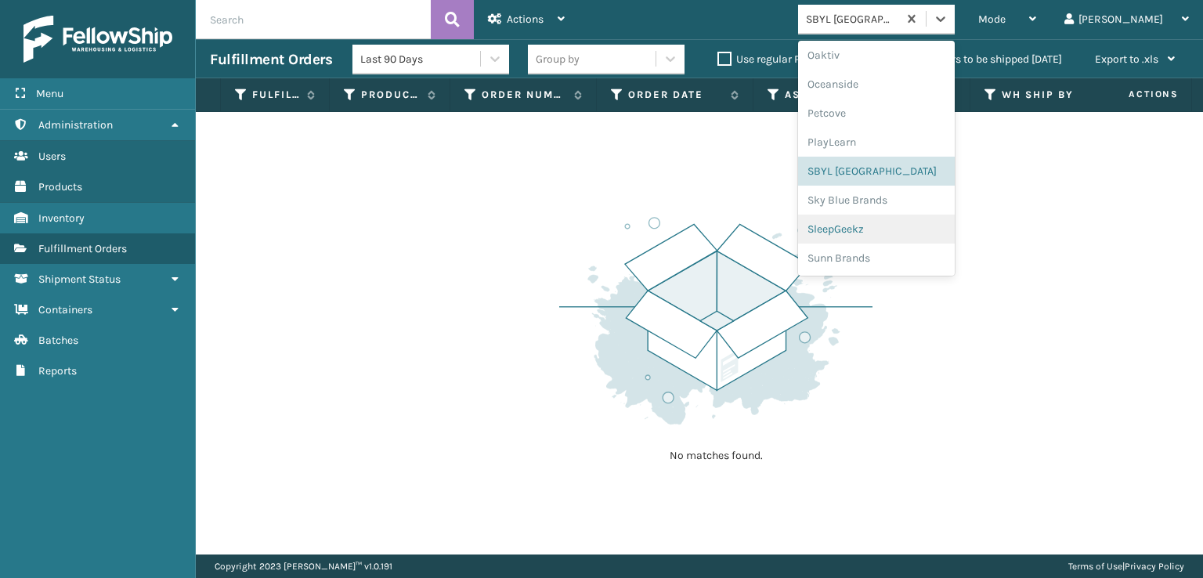
click at [921, 233] on div "SleepGeekz" at bounding box center [876, 229] width 157 height 29
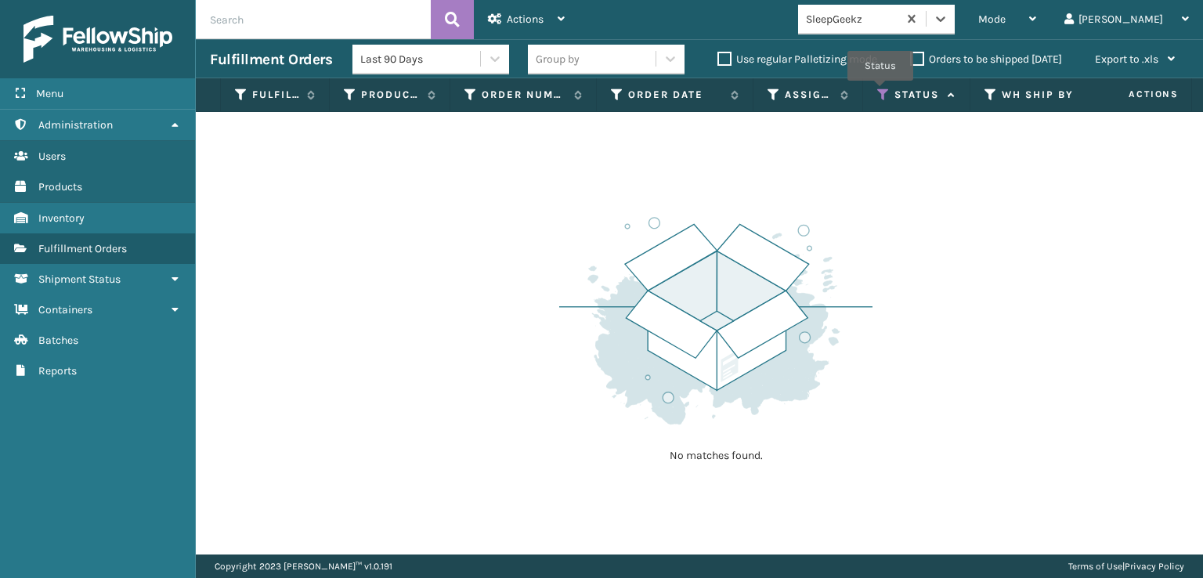
click at [880, 92] on icon at bounding box center [883, 95] width 13 height 14
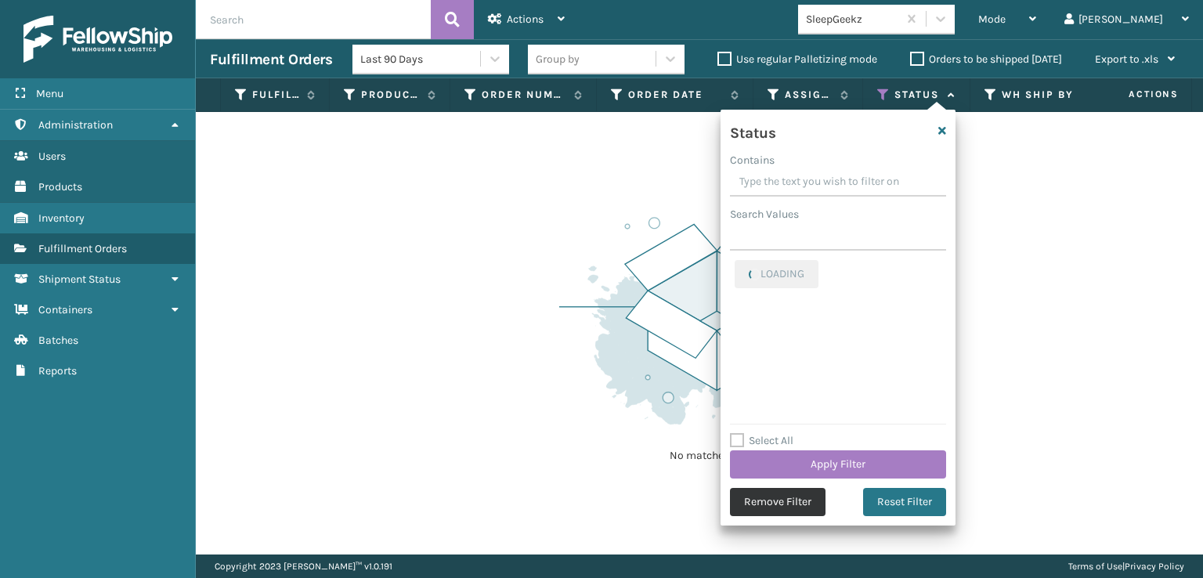
click at [738, 496] on button "Remove Filter" at bounding box center [778, 502] width 96 height 28
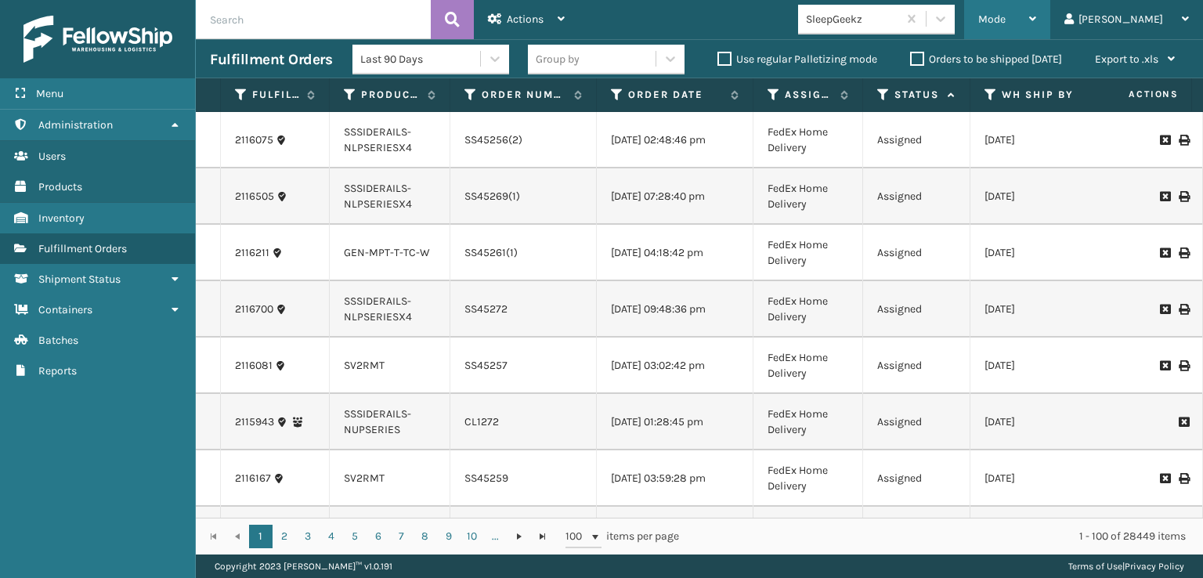
click at [1005, 21] on span "Mode" at bounding box center [991, 19] width 27 height 13
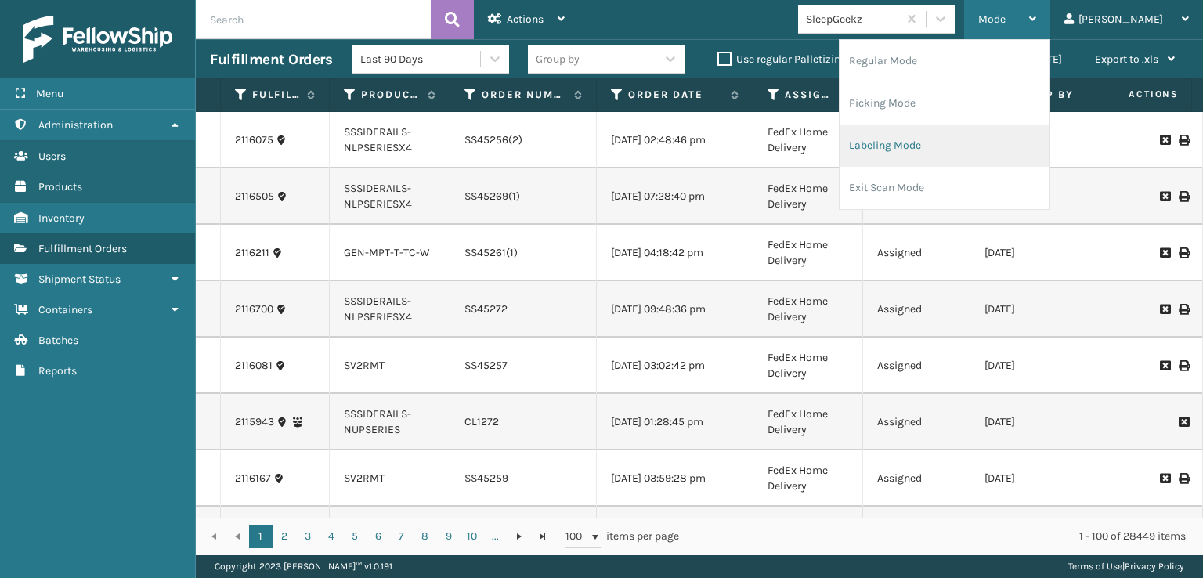
click at [977, 148] on li "Labeling Mode" at bounding box center [944, 145] width 210 height 42
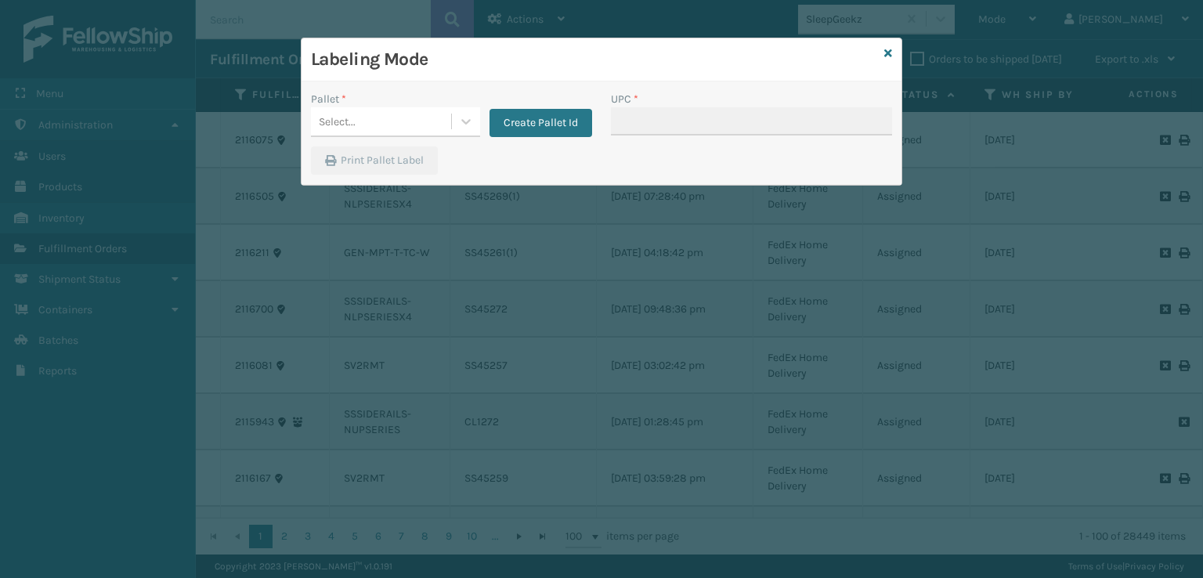
click at [892, 52] on div "Labeling Mode" at bounding box center [601, 59] width 600 height 43
click at [889, 52] on icon at bounding box center [888, 53] width 8 height 11
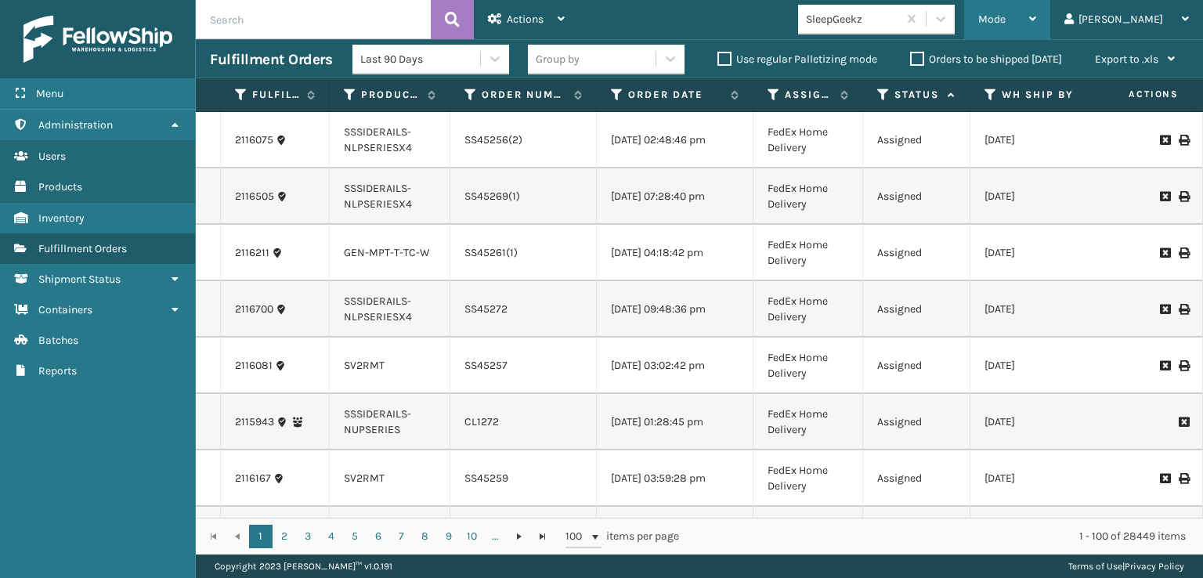
click at [1036, 26] on div "Mode" at bounding box center [1007, 19] width 58 height 39
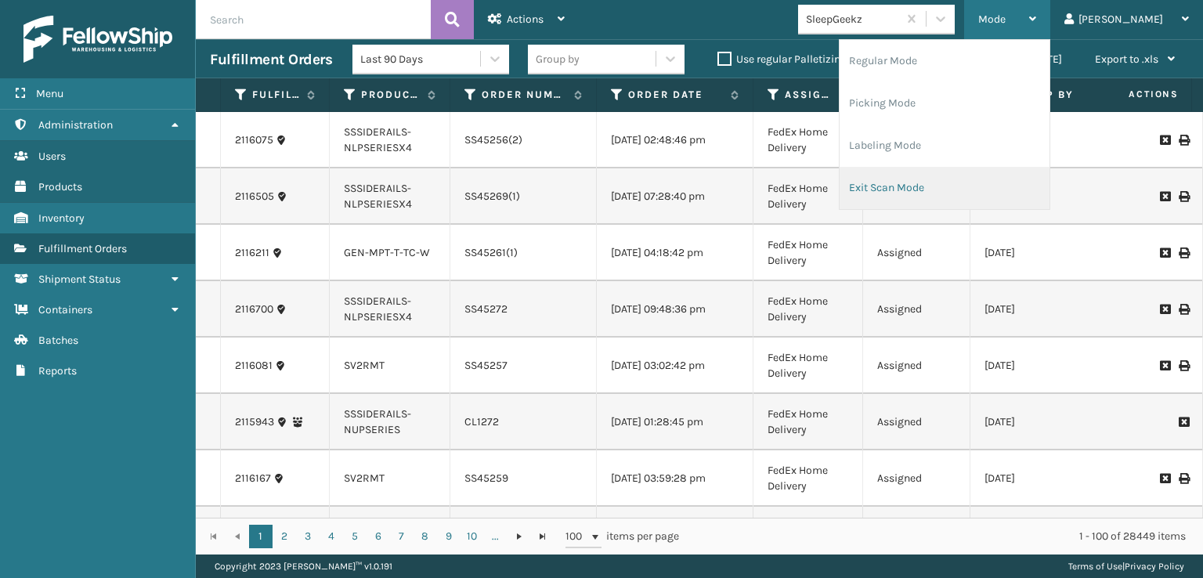
click at [963, 199] on li "Exit Scan Mode" at bounding box center [944, 188] width 210 height 42
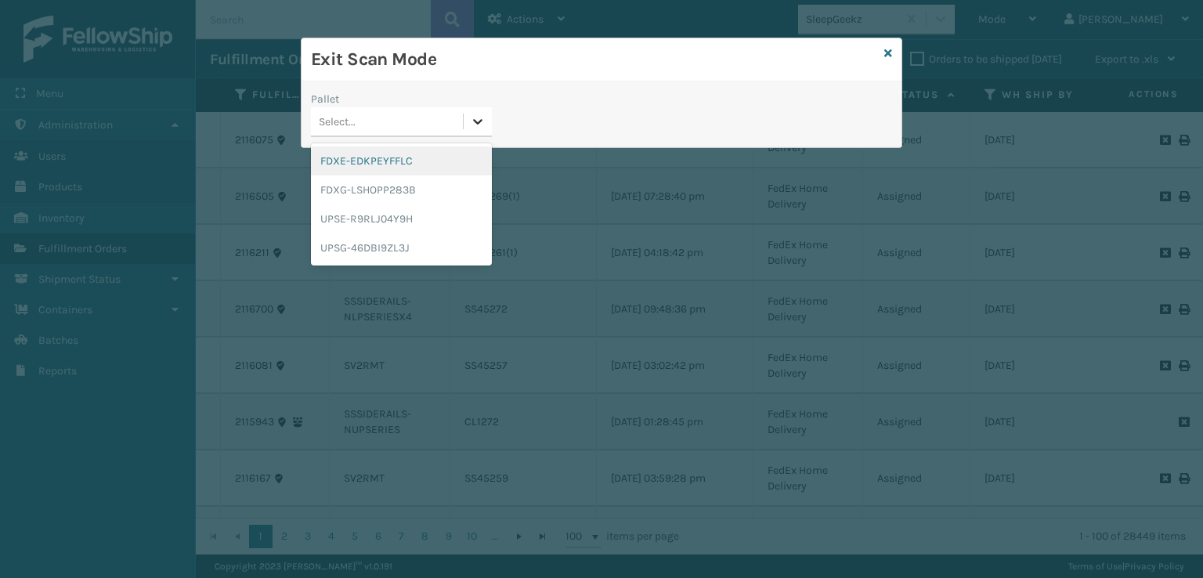
click at [479, 132] on div at bounding box center [478, 121] width 28 height 28
click at [411, 166] on div "FDXE-EDKPEYFFLC" at bounding box center [401, 160] width 181 height 29
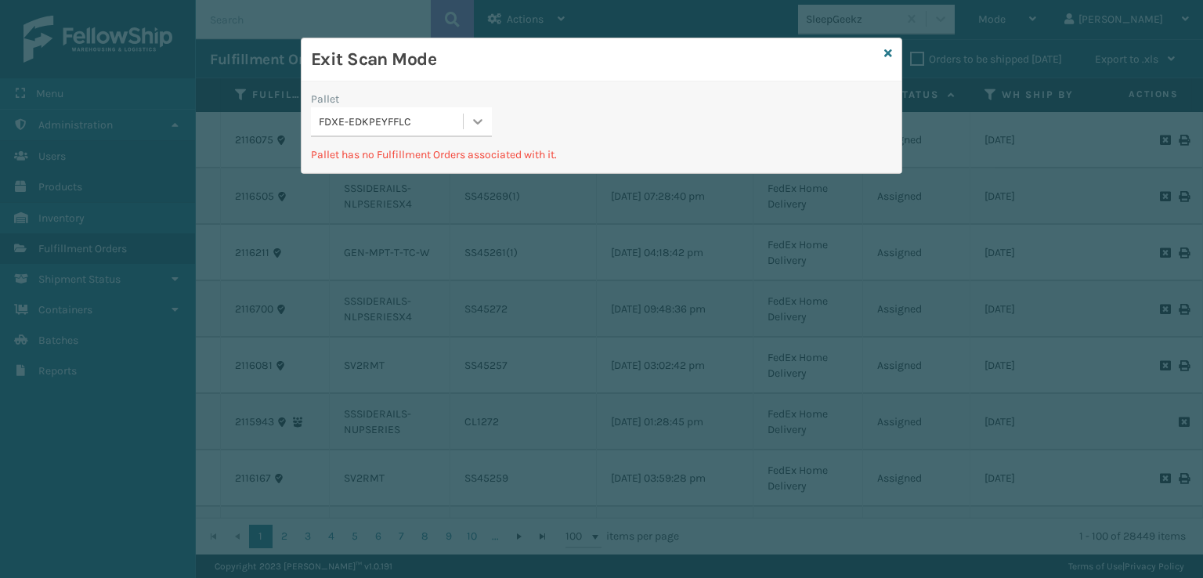
click at [475, 114] on icon at bounding box center [478, 122] width 16 height 16
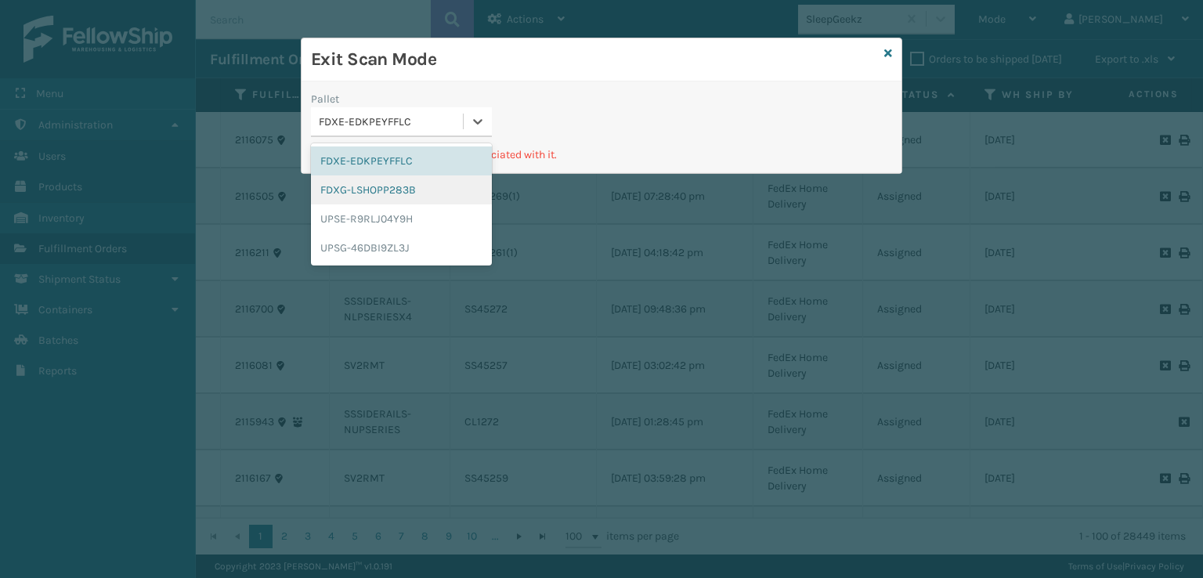
click at [386, 182] on div "FDXG-LSHOPP283B" at bounding box center [401, 189] width 181 height 29
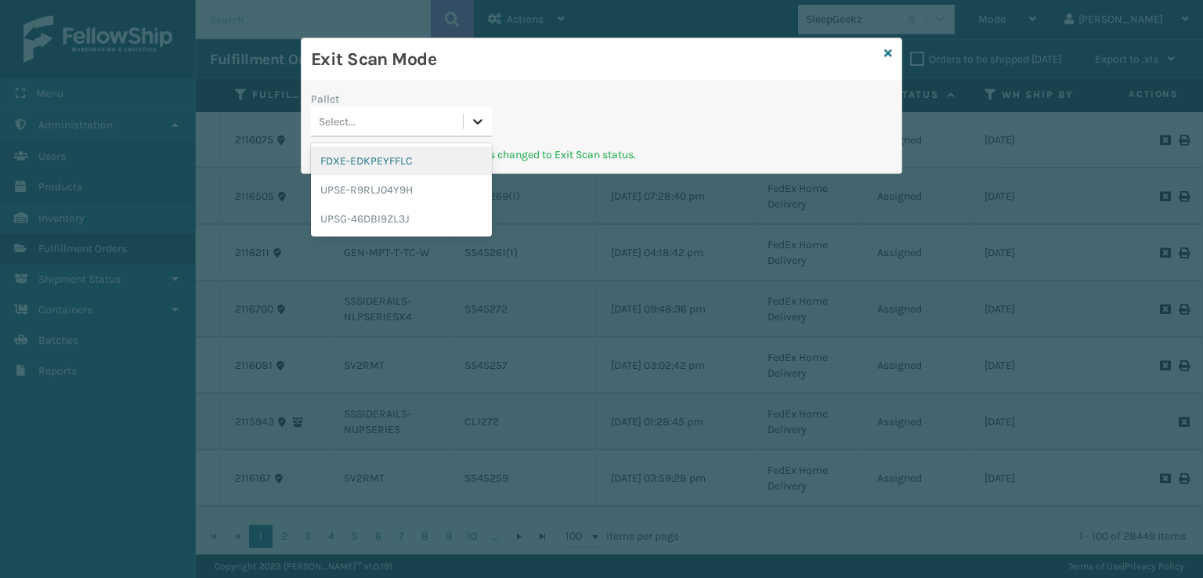
click at [471, 126] on icon at bounding box center [478, 122] width 16 height 16
click at [423, 154] on div "FDXE-EDKPEYFFLC" at bounding box center [401, 160] width 181 height 29
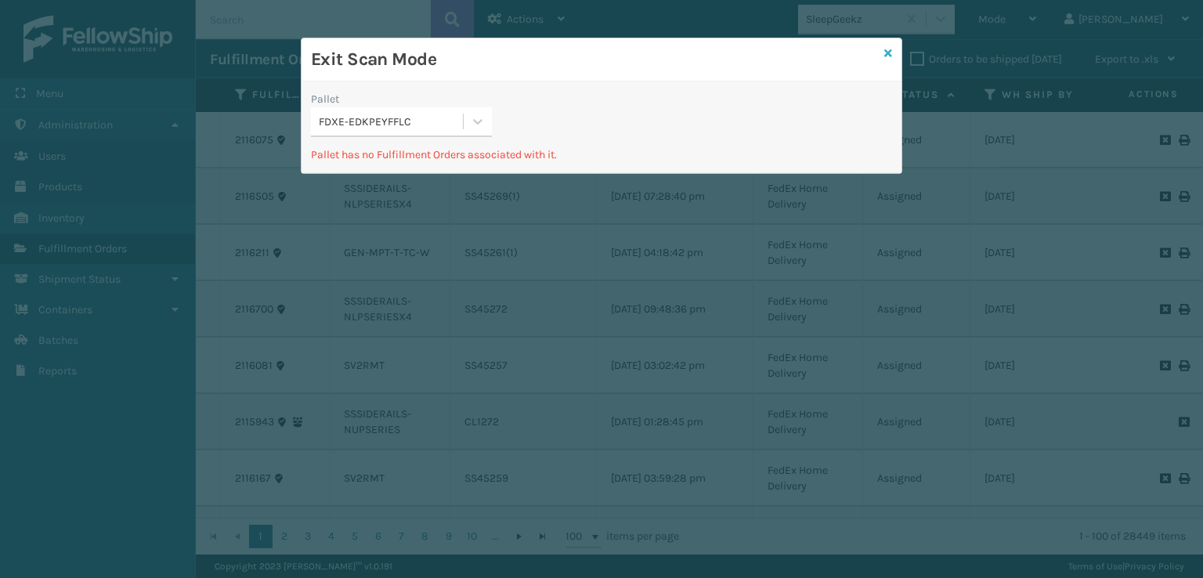
click at [884, 53] on icon at bounding box center [888, 53] width 8 height 11
